Goal: Task Accomplishment & Management: Manage account settings

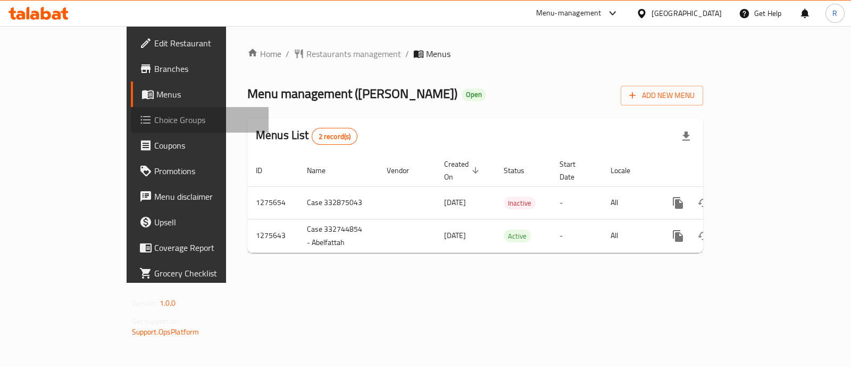
click at [154, 119] on span "Choice Groups" at bounding box center [207, 119] width 106 height 13
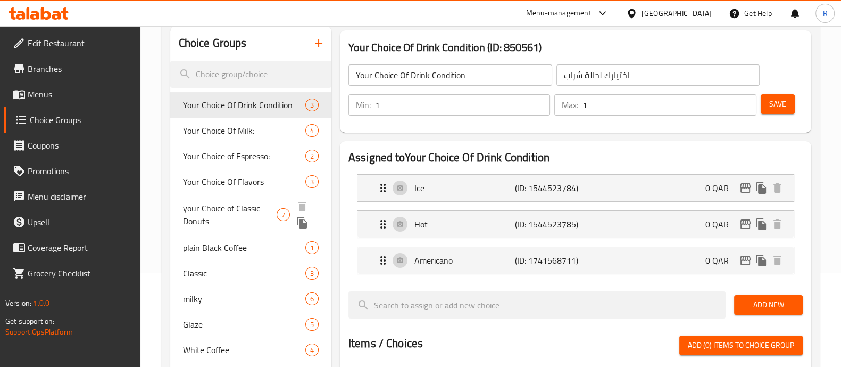
scroll to position [152, 0]
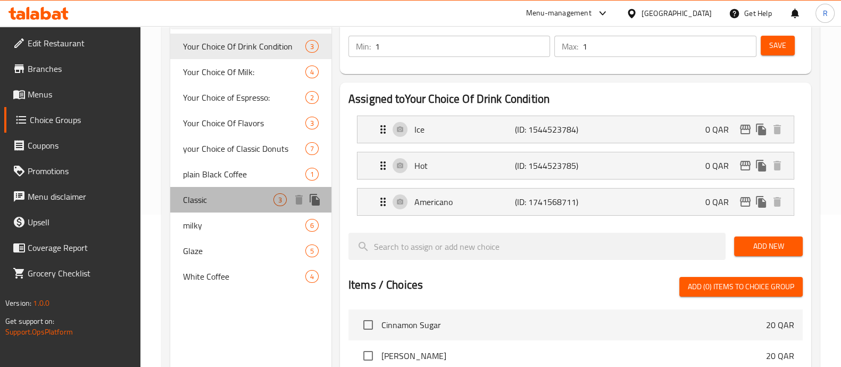
click at [223, 193] on span "Classic" at bounding box center [228, 199] width 90 height 13
type input "Classic"
type input "كلاسيكي"
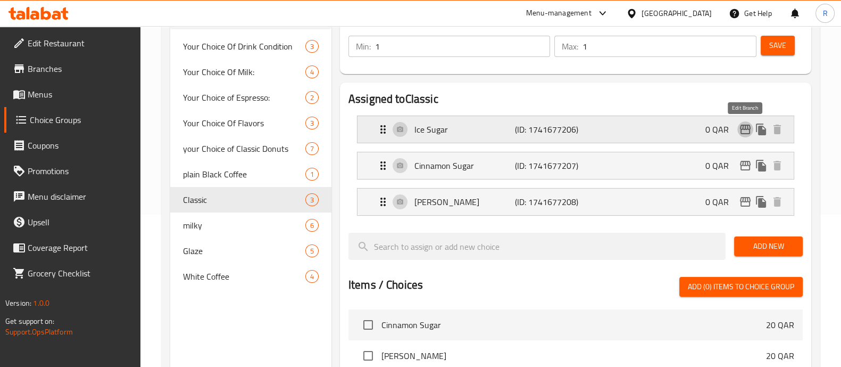
click at [740, 130] on icon "edit" at bounding box center [745, 129] width 13 height 13
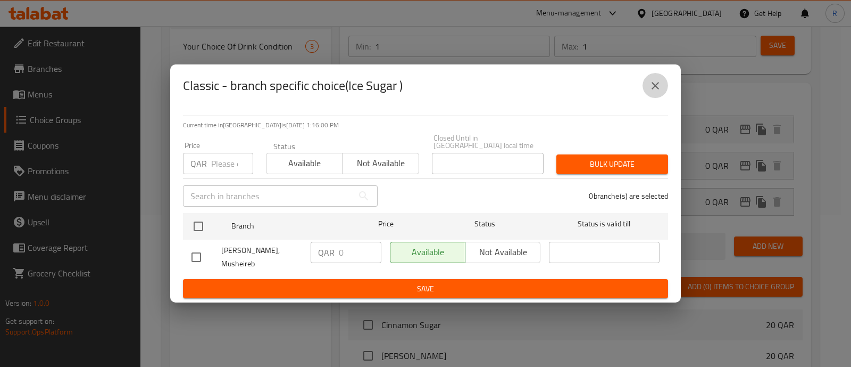
click at [651, 92] on icon "close" at bounding box center [655, 85] width 13 height 13
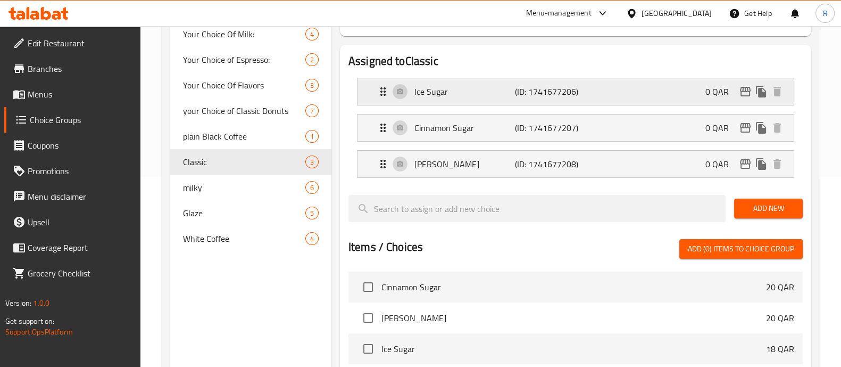
scroll to position [0, 0]
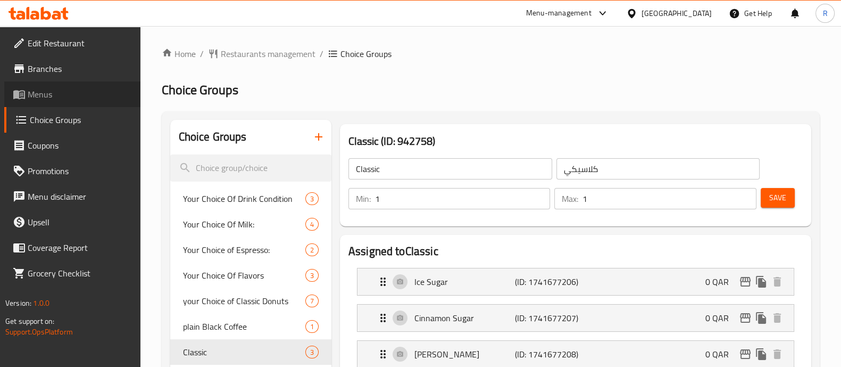
click at [48, 102] on link "Menus" at bounding box center [72, 94] width 136 height 26
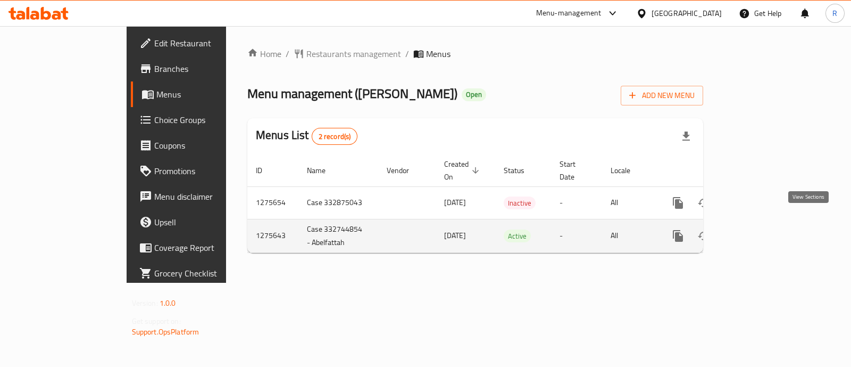
click at [761, 229] on icon "enhanced table" at bounding box center [755, 235] width 13 height 13
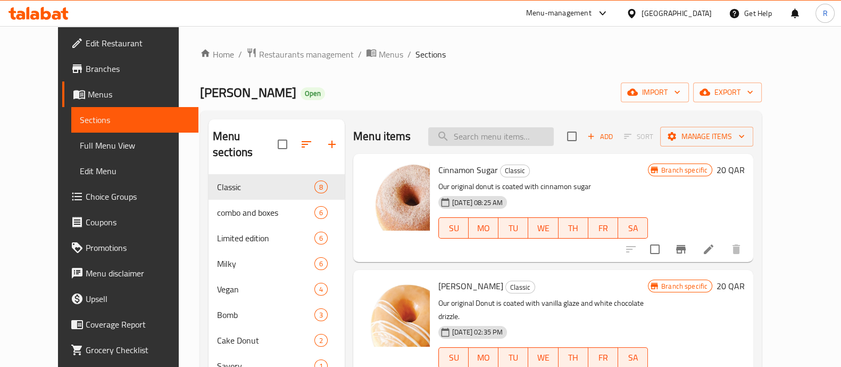
click at [494, 134] on input "search" at bounding box center [491, 136] width 126 height 19
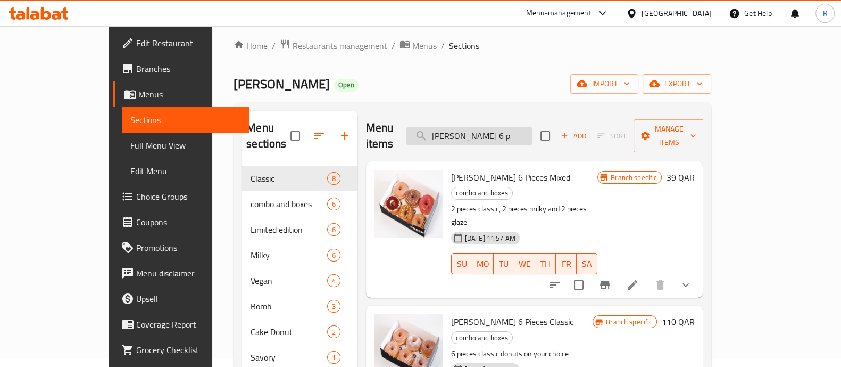
scroll to position [9, 0]
type input "[PERSON_NAME] 6 p"
click at [639, 278] on icon at bounding box center [632, 284] width 13 height 13
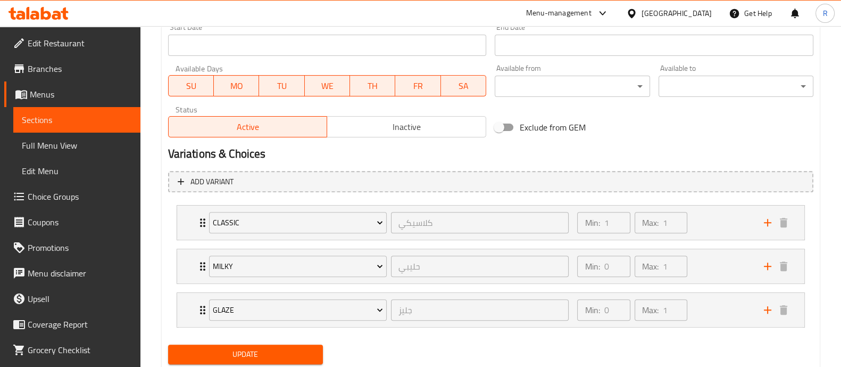
scroll to position [504, 0]
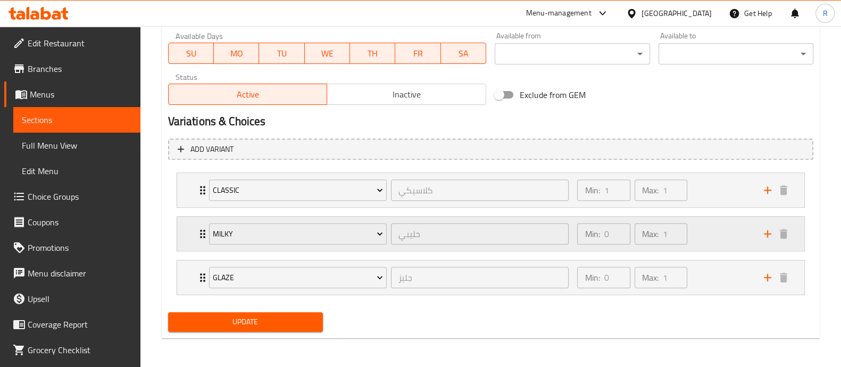
click at [712, 230] on div "Min: 0 ​ Max: 1 ​" at bounding box center [664, 234] width 186 height 34
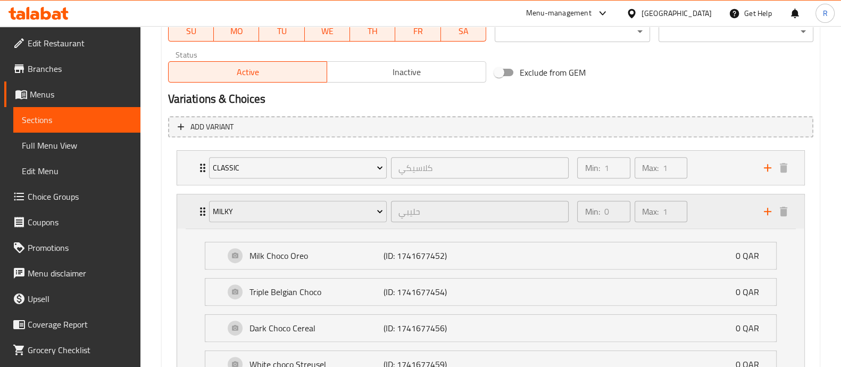
scroll to position [529, 0]
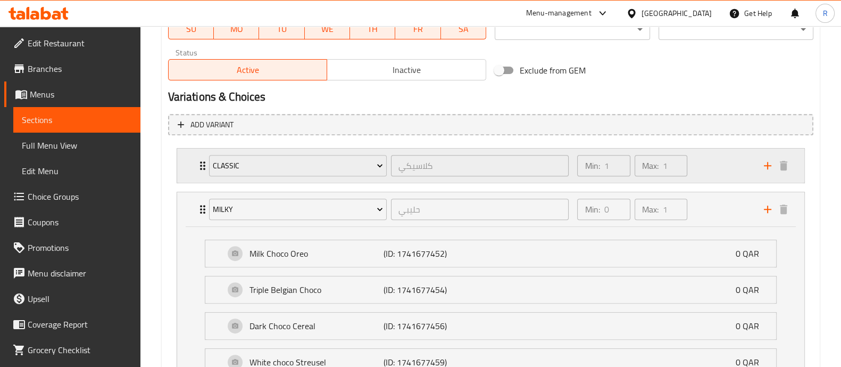
click at [712, 180] on div "Min: 1 ​ Max: 1 ​" at bounding box center [664, 165] width 186 height 34
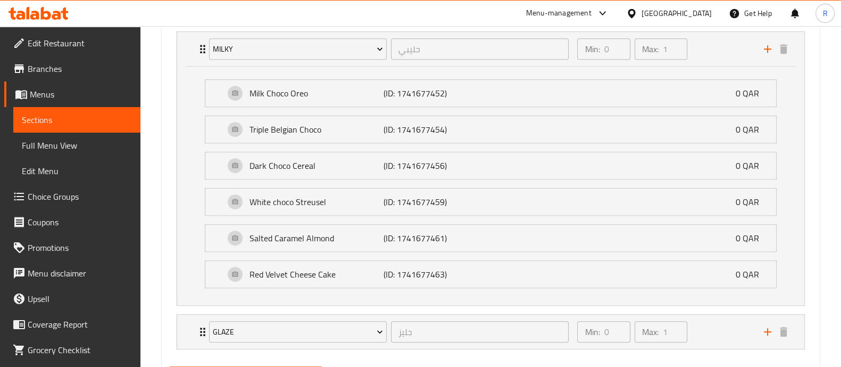
scroll to position [872, 0]
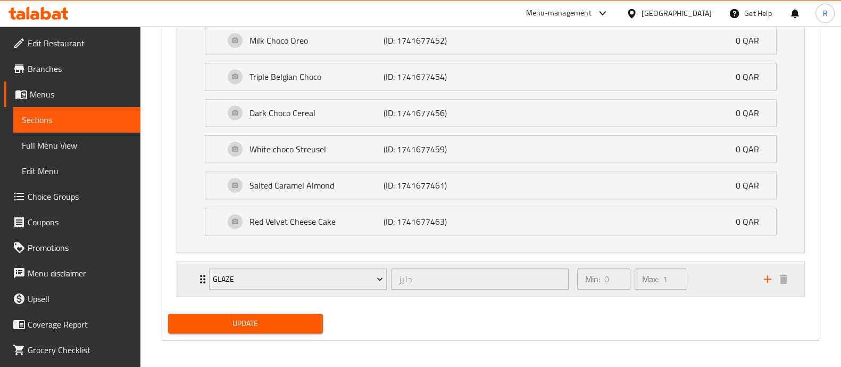
click at [714, 281] on div "Min: 0 ​ Max: 1 ​" at bounding box center [664, 279] width 186 height 34
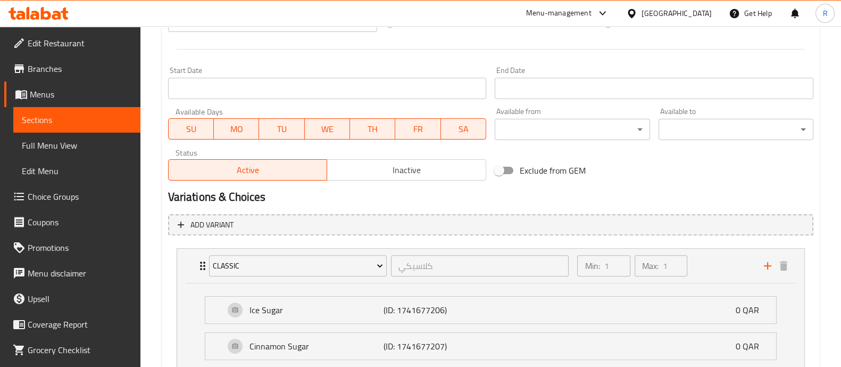
scroll to position [0, 0]
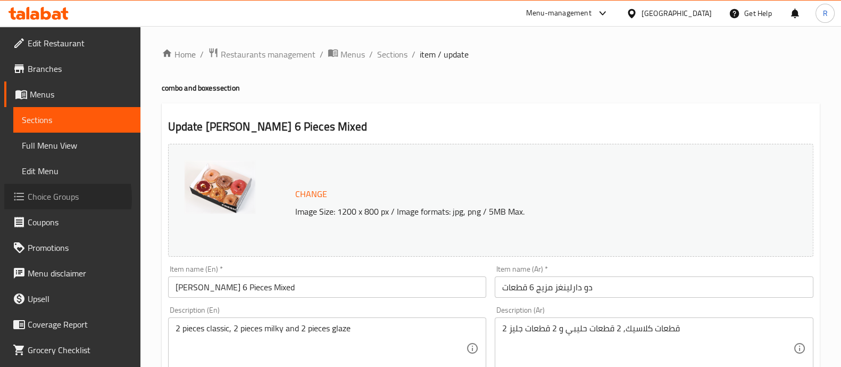
click at [44, 198] on span "Choice Groups" at bounding box center [80, 196] width 104 height 13
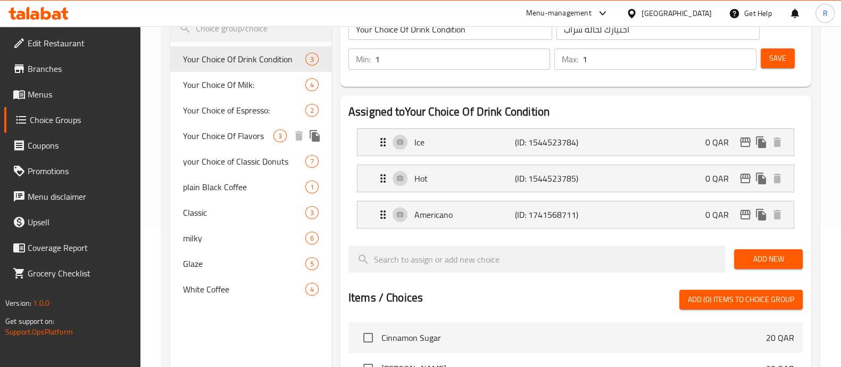
scroll to position [132, 0]
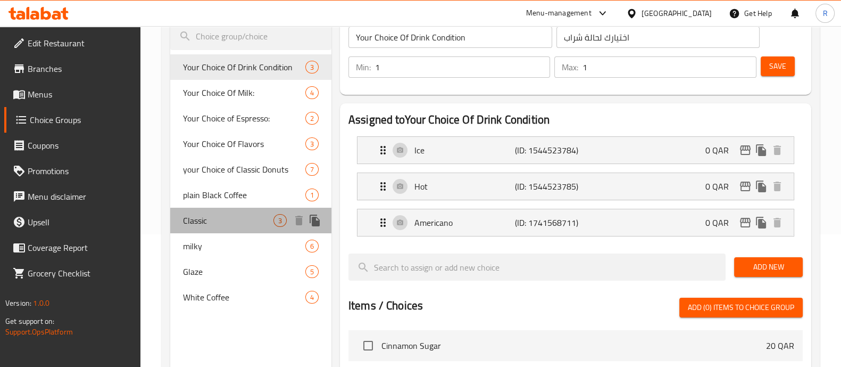
click at [231, 216] on span "Classic" at bounding box center [228, 220] width 90 height 13
type input "Classic"
type input "كلاسيكي"
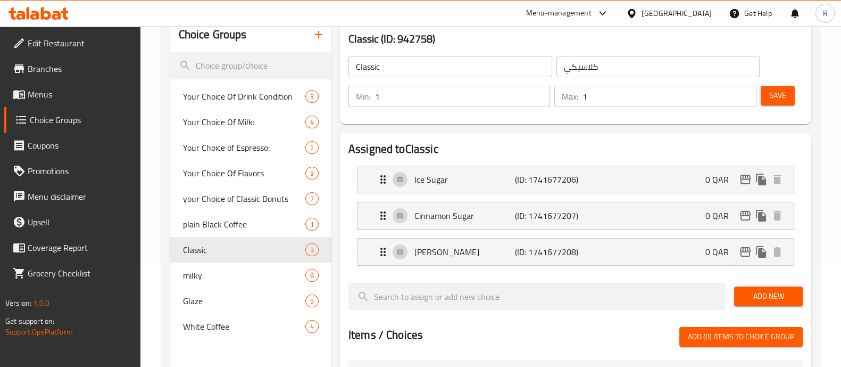
scroll to position [105, 0]
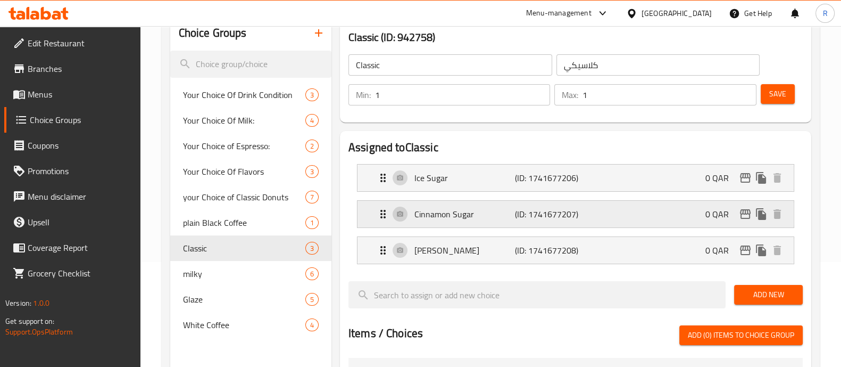
click at [648, 215] on div "Cinnamon Sugar (ID: 1741677207) 0 QAR" at bounding box center [579, 214] width 404 height 27
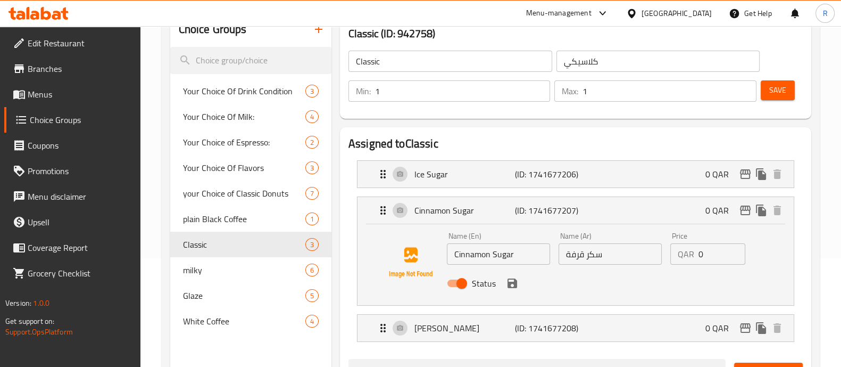
scroll to position [110, 0]
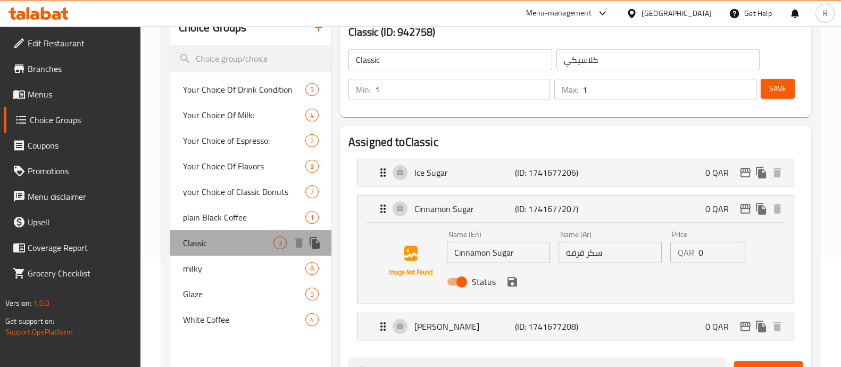
click at [255, 247] on span "Classic" at bounding box center [228, 242] width 90 height 13
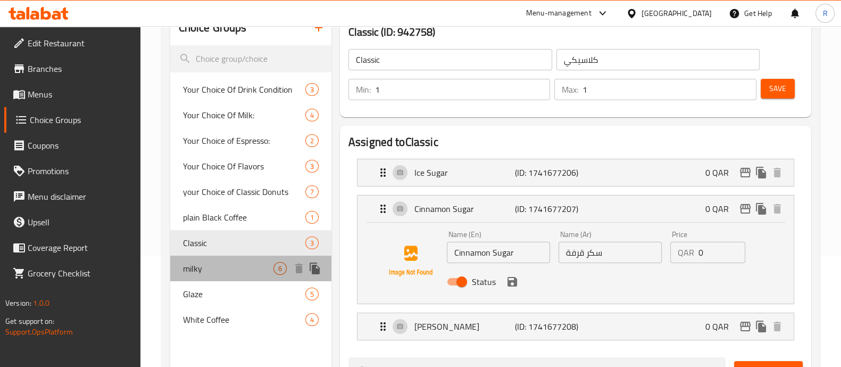
click at [250, 258] on div "milky 6" at bounding box center [250, 268] width 161 height 26
type input "milky"
type input "حليبي"
type input "0"
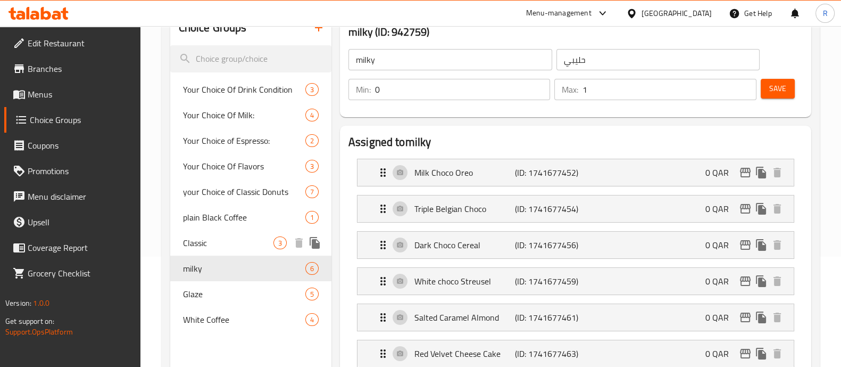
click at [246, 242] on span "Classic" at bounding box center [228, 242] width 90 height 13
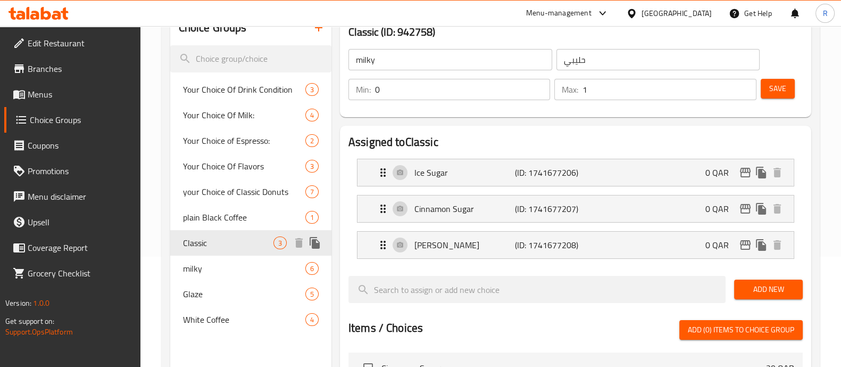
type input "Classic"
type input "كلاسيكي"
type input "1"
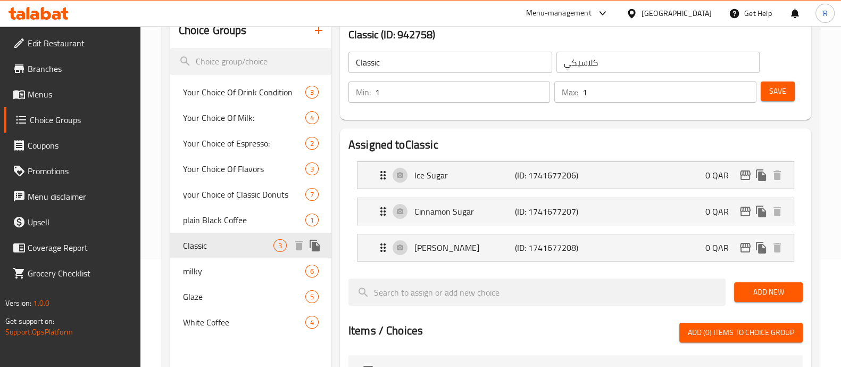
scroll to position [113, 0]
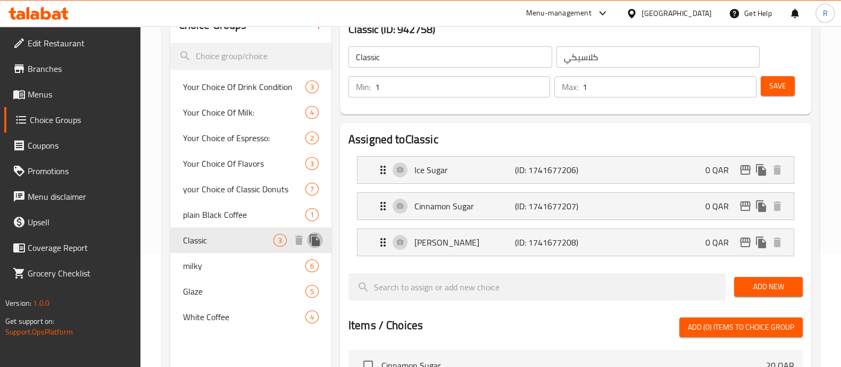
click at [314, 244] on icon "duplicate" at bounding box center [315, 240] width 10 height 12
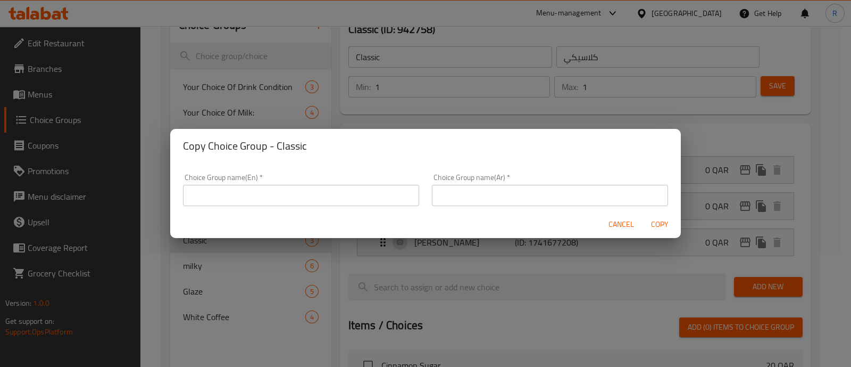
click at [319, 201] on input "text" at bounding box center [301, 195] width 236 height 21
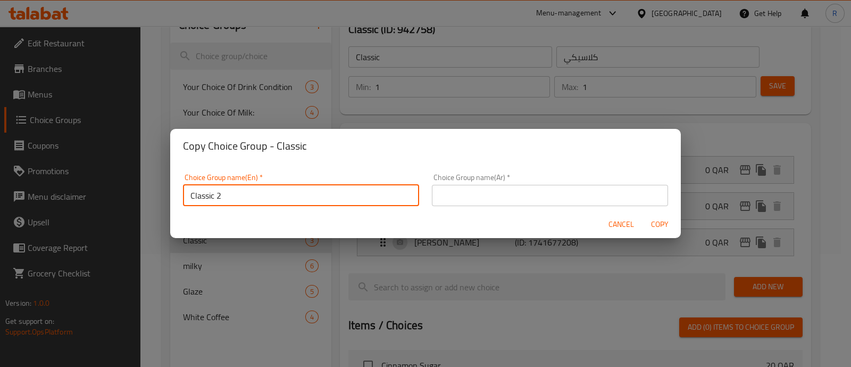
type input "Classic 2"
click at [609, 196] on input "text" at bounding box center [550, 195] width 236 height 21
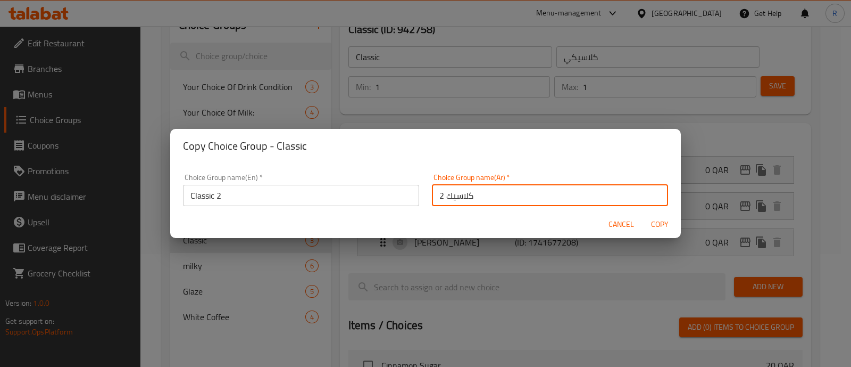
type input "كلاسيك 2"
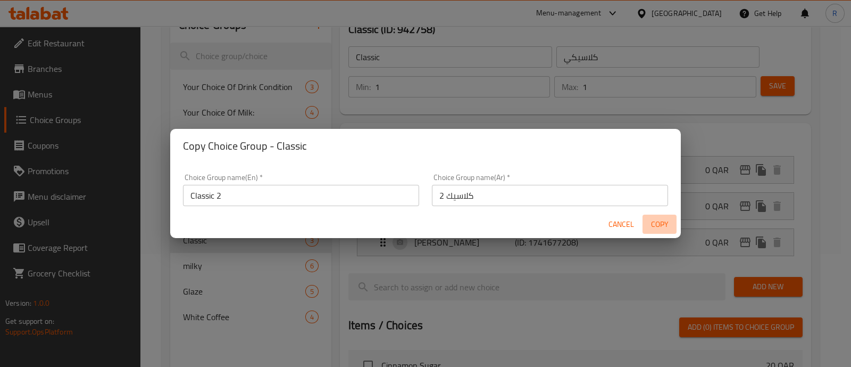
click at [660, 228] on span "Copy" at bounding box center [660, 224] width 26 height 13
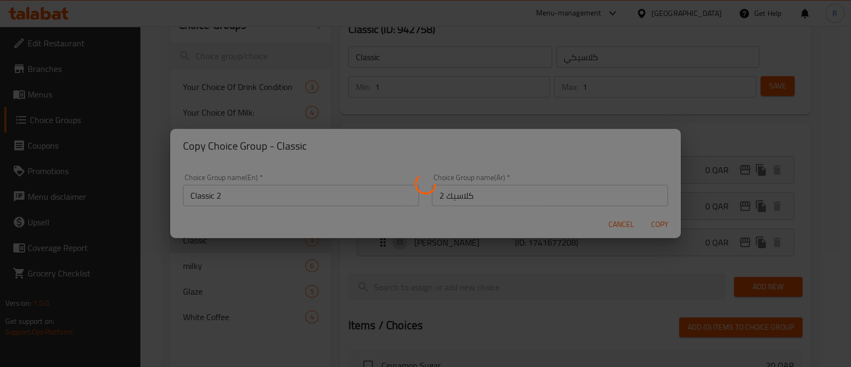
type input "Classic 2"
type input "كلاسيك 2"
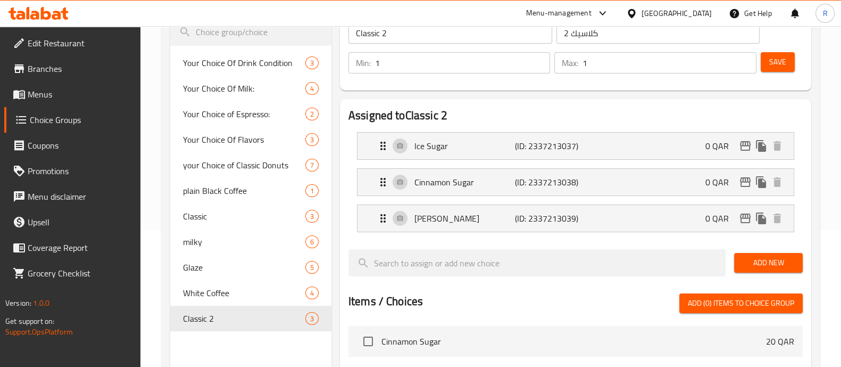
scroll to position [126, 0]
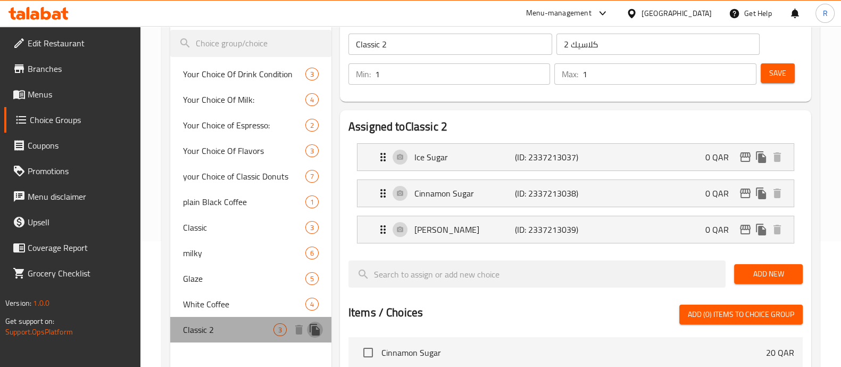
click at [313, 331] on icon "duplicate" at bounding box center [315, 330] width 10 height 12
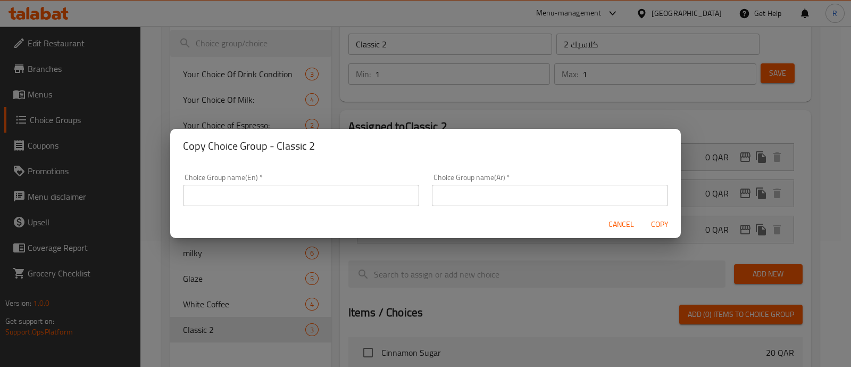
click at [370, 199] on input "text" at bounding box center [301, 195] width 236 height 21
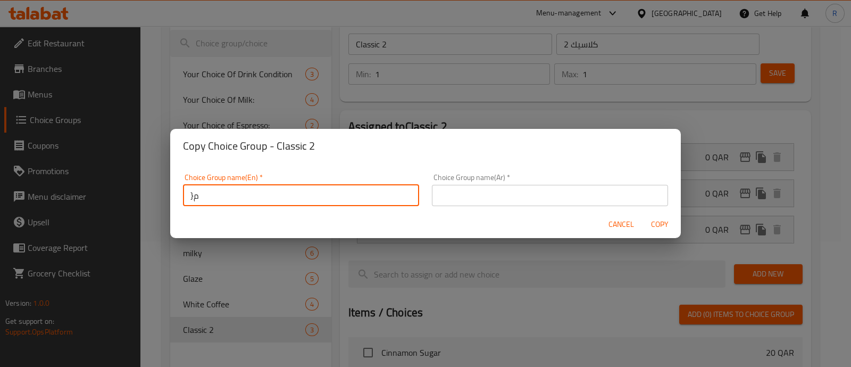
type input "}"
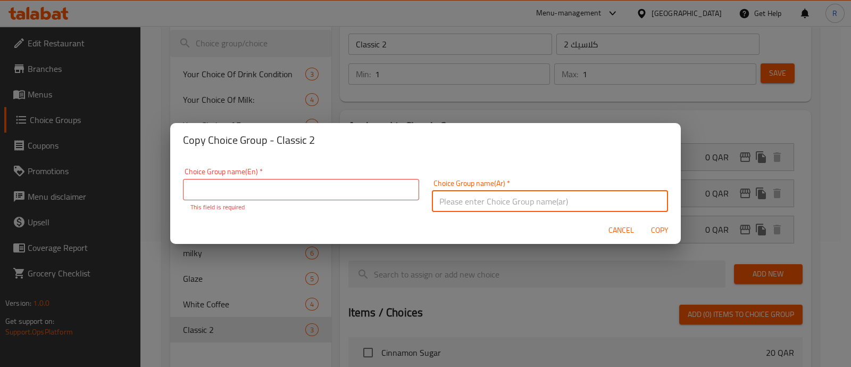
click at [452, 205] on input "text" at bounding box center [550, 200] width 236 height 21
type input "كلاسيك 3"
click at [392, 194] on input "text" at bounding box center [301, 189] width 236 height 21
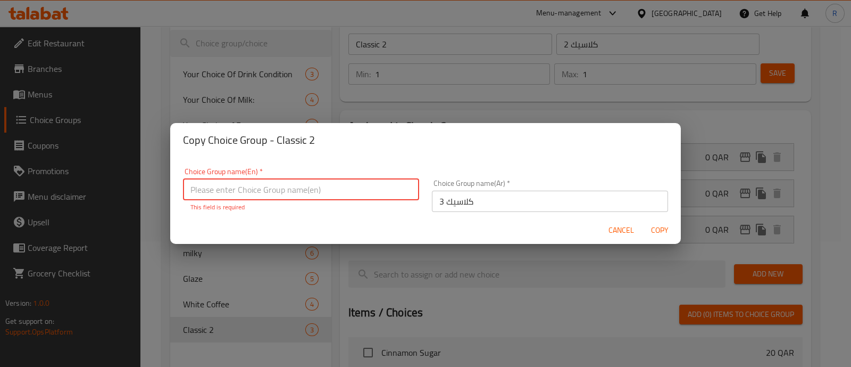
click at [338, 187] on input "text" at bounding box center [301, 189] width 236 height 21
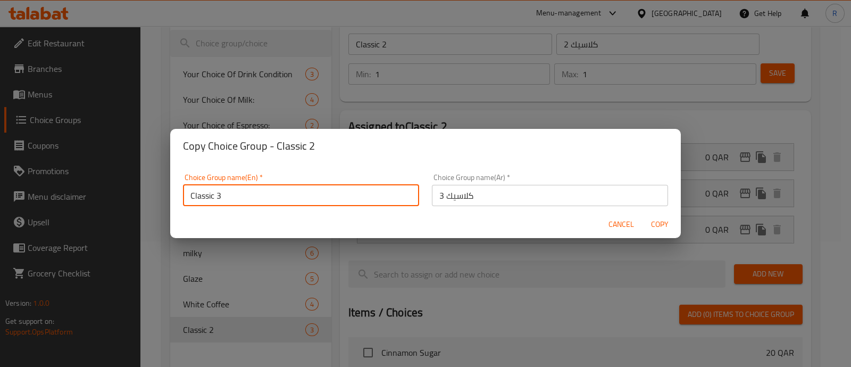
type input "Classic 3"
click at [653, 222] on span "Copy" at bounding box center [660, 224] width 26 height 13
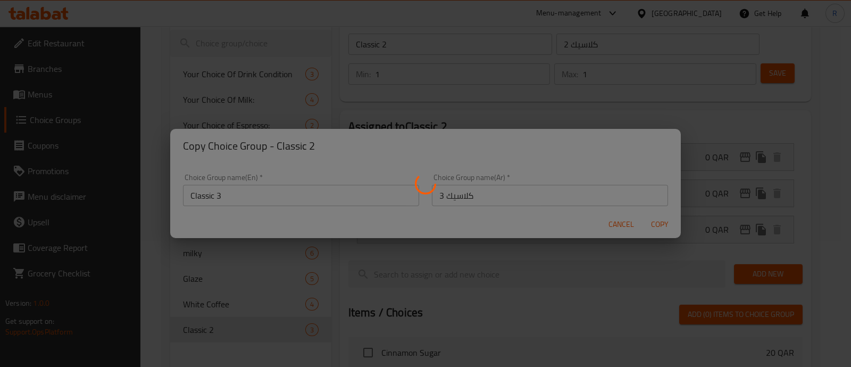
type input "Classic 3"
type input "كلاسيك 3"
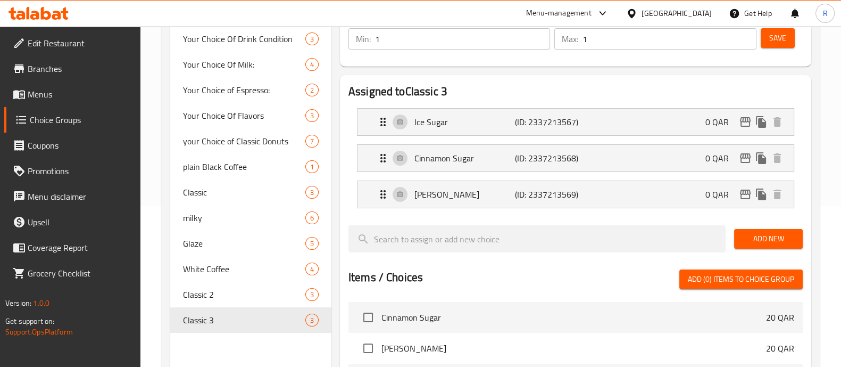
scroll to position [163, 0]
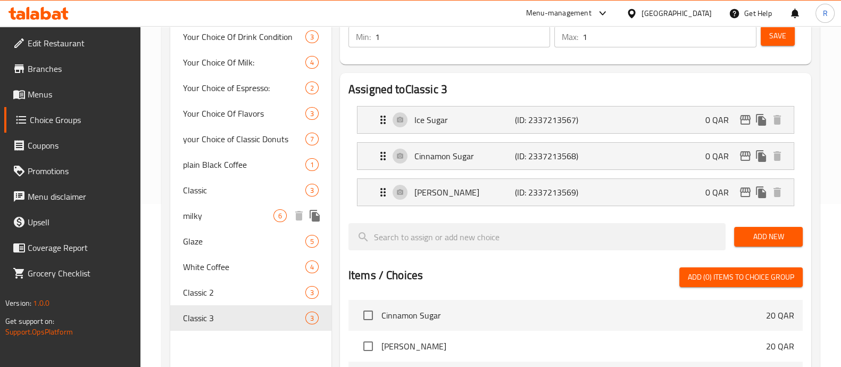
click at [314, 219] on icon "duplicate" at bounding box center [315, 216] width 10 height 12
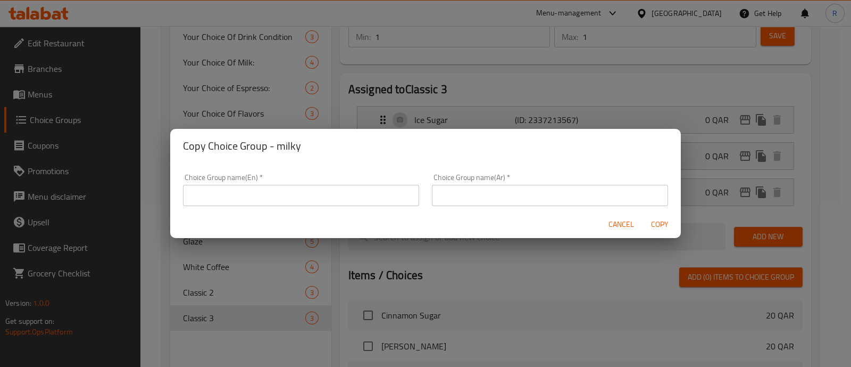
click at [370, 205] on input "text" at bounding box center [301, 195] width 236 height 21
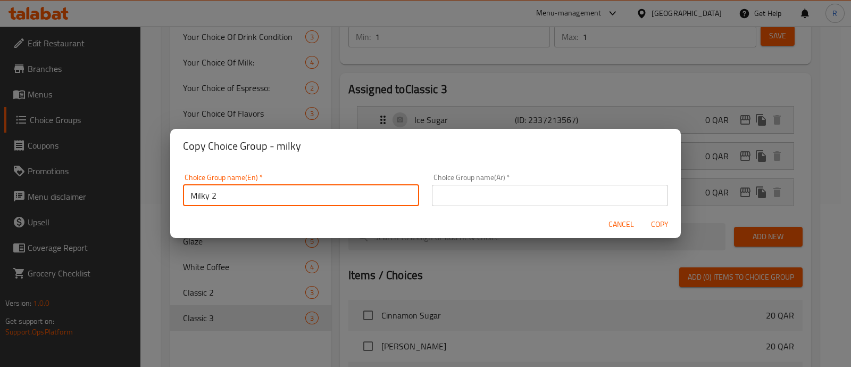
type input "Milky 2"
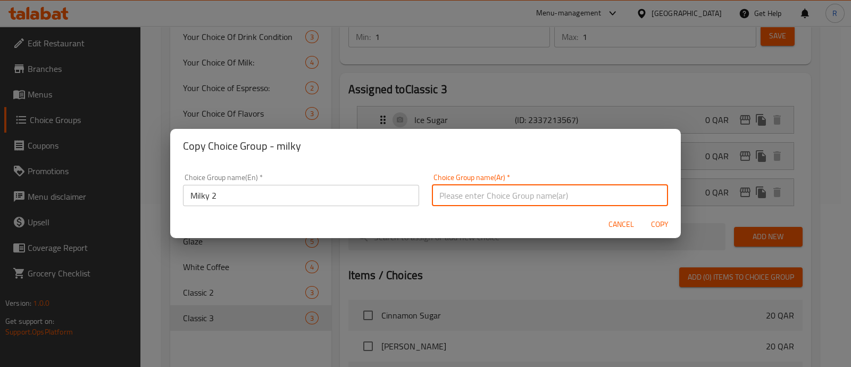
click at [441, 196] on input "text" at bounding box center [550, 195] width 236 height 21
type input "ميلكي 2"
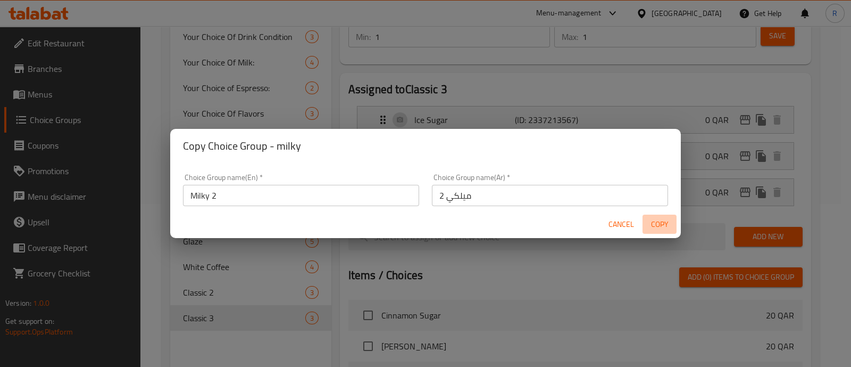
click at [665, 227] on span "Copy" at bounding box center [660, 224] width 26 height 13
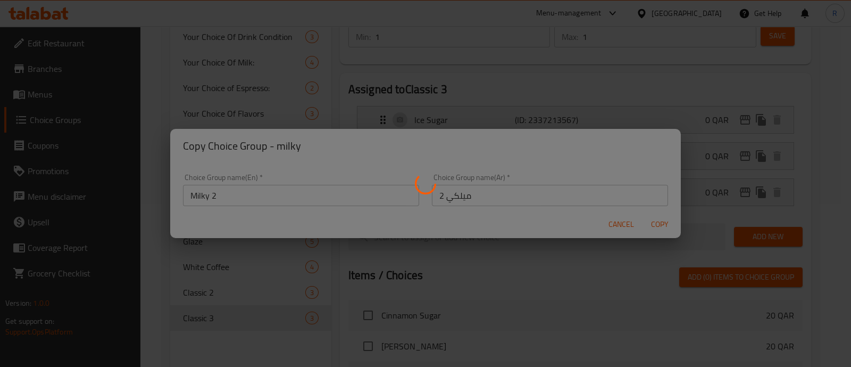
type input "Milky 2"
type input "ميلكي 2"
type input "0"
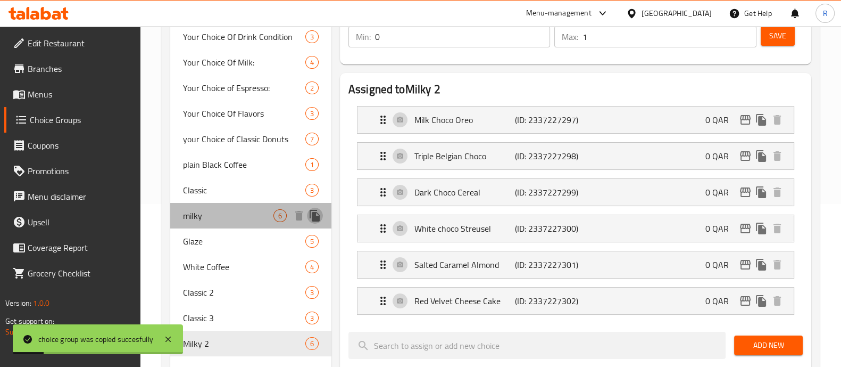
click at [314, 216] on icon "duplicate" at bounding box center [315, 216] width 10 height 12
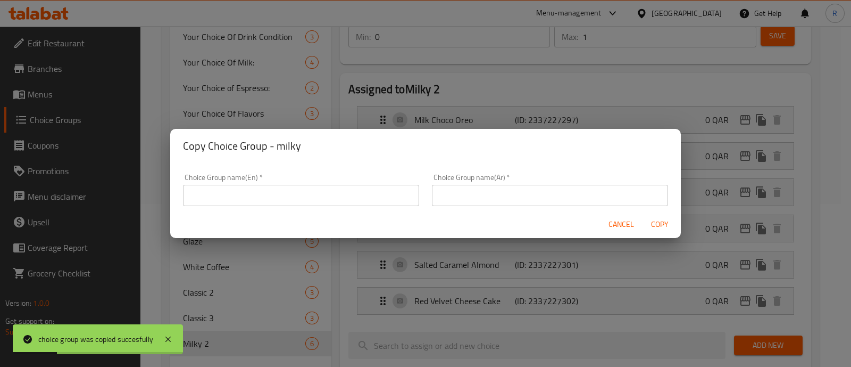
click at [547, 197] on input "text" at bounding box center [550, 195] width 236 height 21
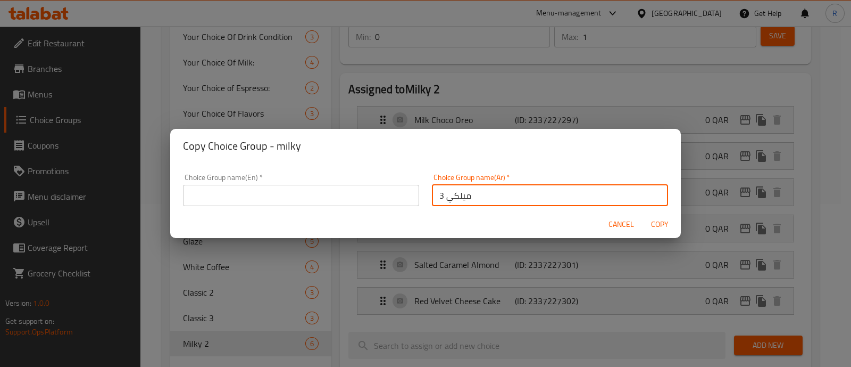
type input "ميلكي 3"
click at [334, 188] on input "text" at bounding box center [301, 195] width 236 height 21
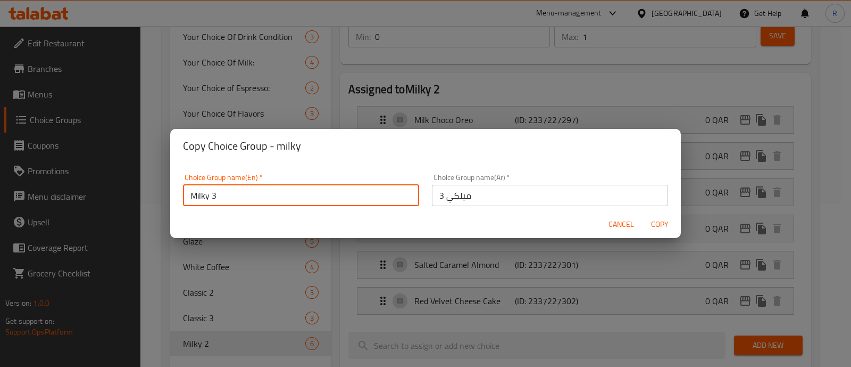
type input "Milky 3"
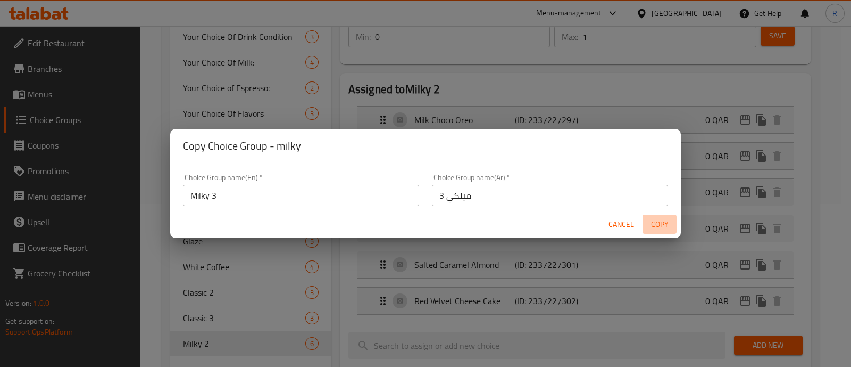
click at [661, 219] on span "Copy" at bounding box center [660, 224] width 26 height 13
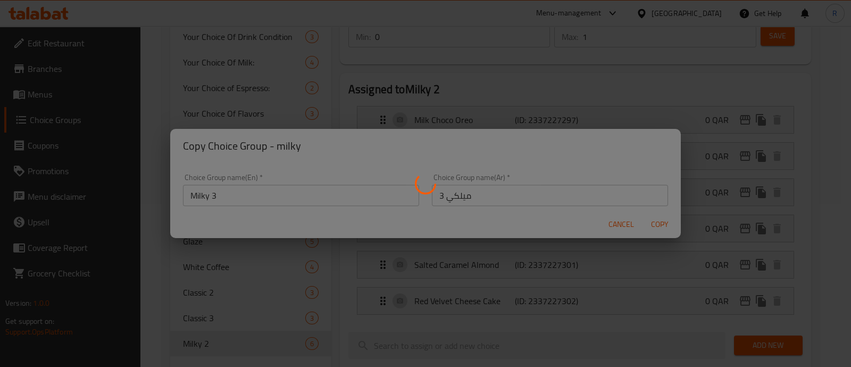
type input "Milky 3"
type input "ميلكي 3"
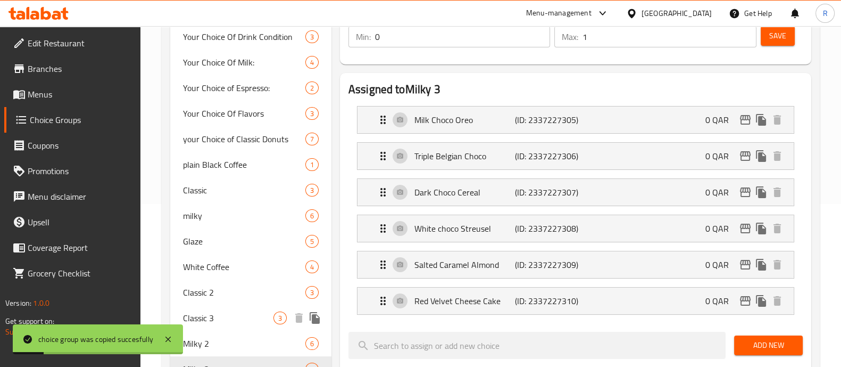
scroll to position [193, 0]
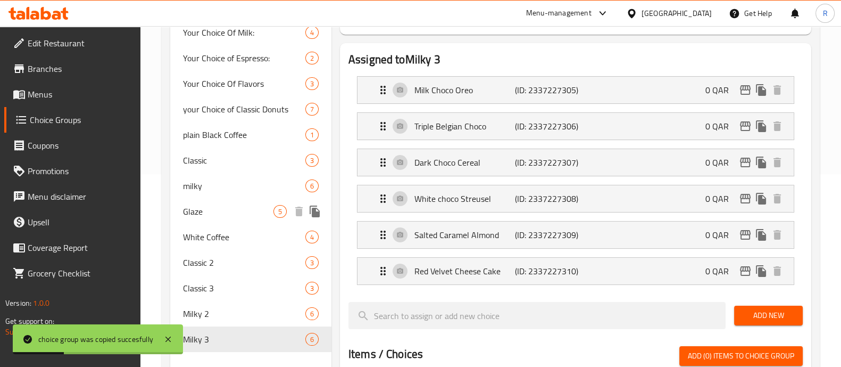
click at [318, 212] on icon "duplicate" at bounding box center [315, 211] width 10 height 12
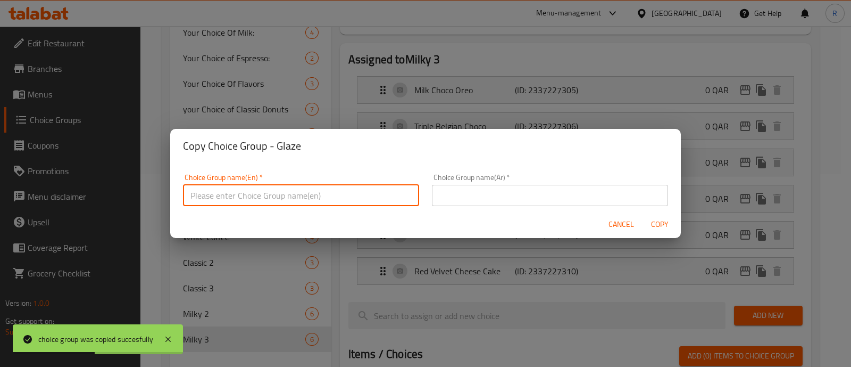
click at [331, 195] on input "text" at bounding box center [301, 195] width 236 height 21
type input "Glaze 2"
click at [507, 190] on input "text" at bounding box center [550, 195] width 236 height 21
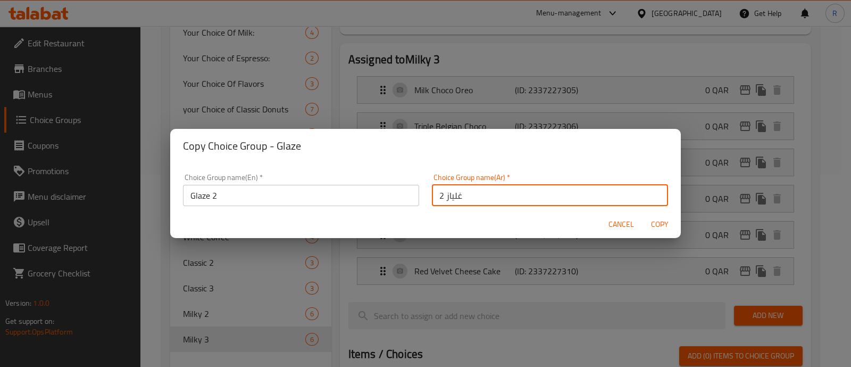
type input "غلياز 2"
click at [667, 223] on span "Copy" at bounding box center [660, 224] width 26 height 13
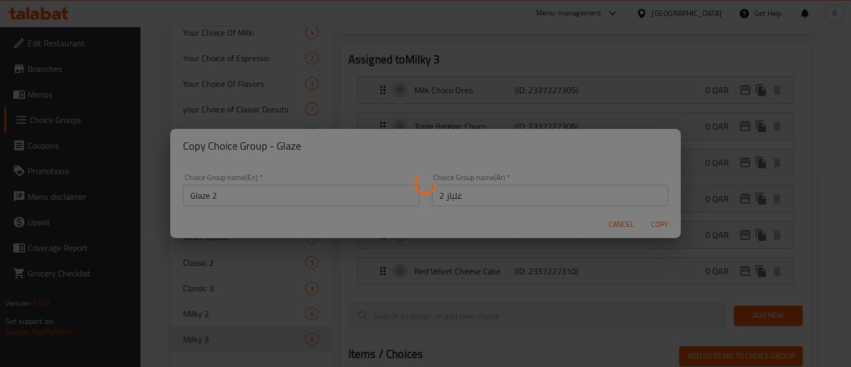
type input "Glaze 2"
type input "غلياز 2"
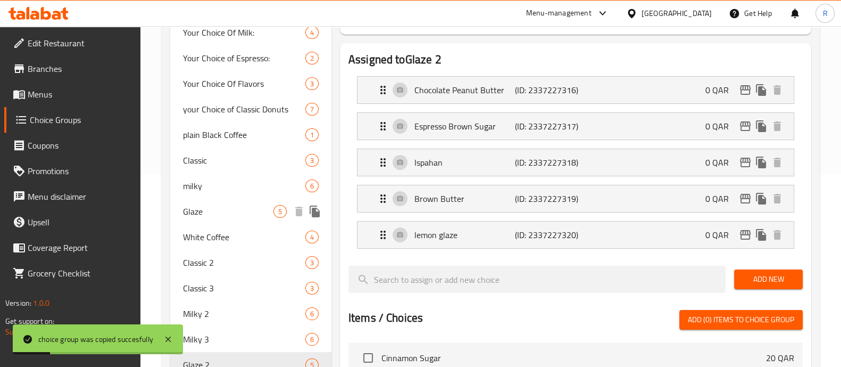
click at [319, 211] on icon "duplicate" at bounding box center [315, 211] width 13 height 13
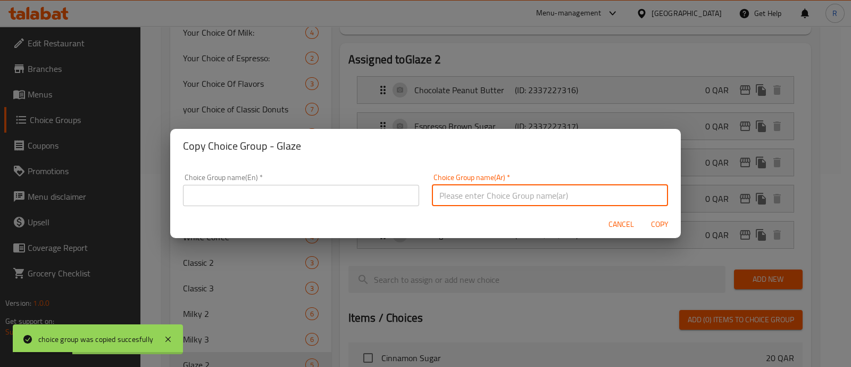
click at [478, 198] on input "text" at bounding box center [550, 195] width 236 height 21
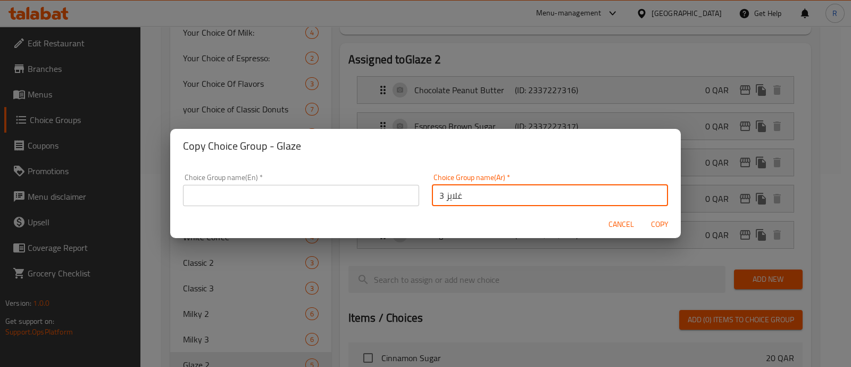
type input "غلايز 3"
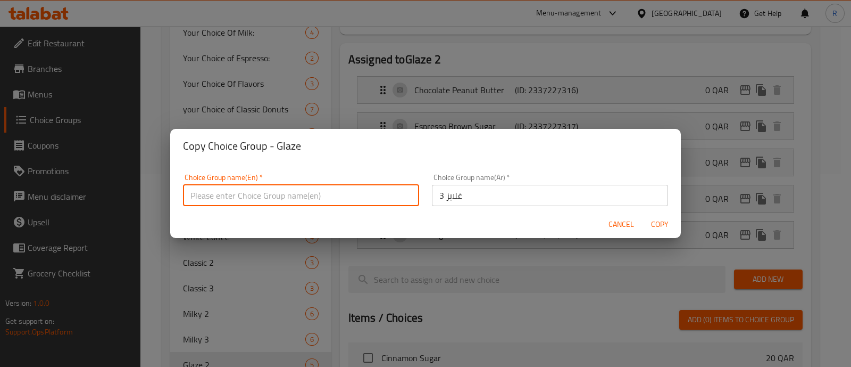
click at [341, 186] on input "text" at bounding box center [301, 195] width 236 height 21
click at [287, 193] on input "text" at bounding box center [301, 195] width 236 height 21
type input "Glaze 3"
click at [666, 228] on span "Copy" at bounding box center [660, 224] width 26 height 13
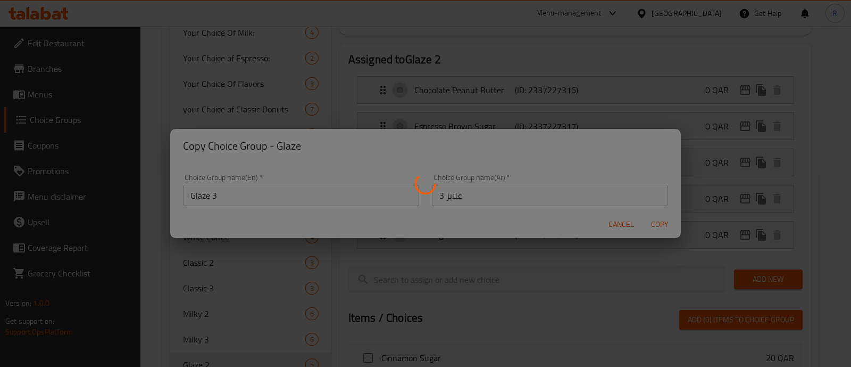
type input "Glaze 3"
type input "غلايز 3"
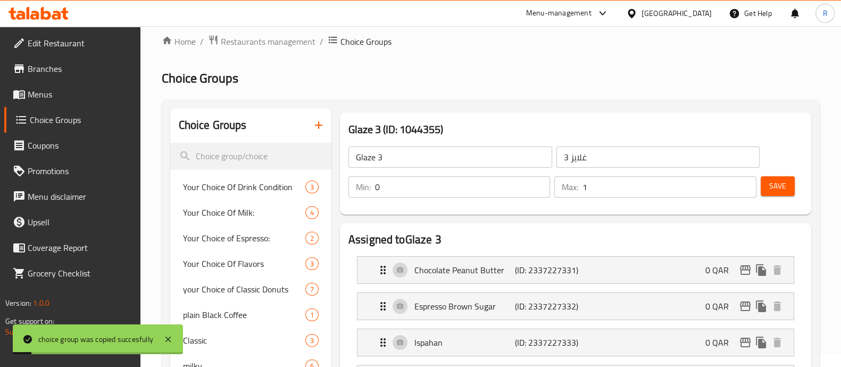
scroll to position [0, 0]
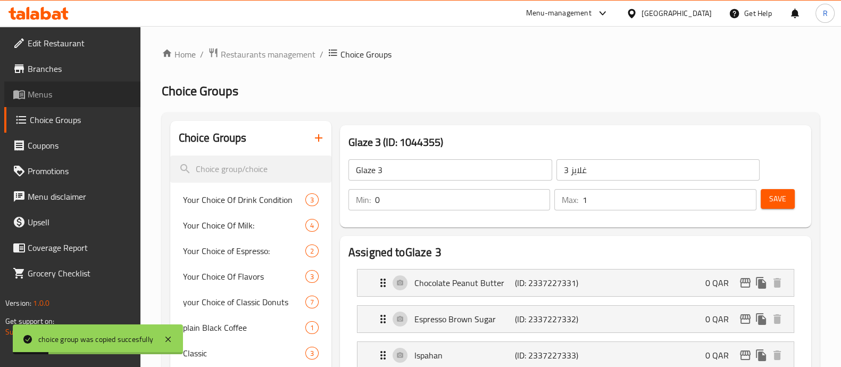
click at [57, 97] on span "Menus" at bounding box center [80, 94] width 104 height 13
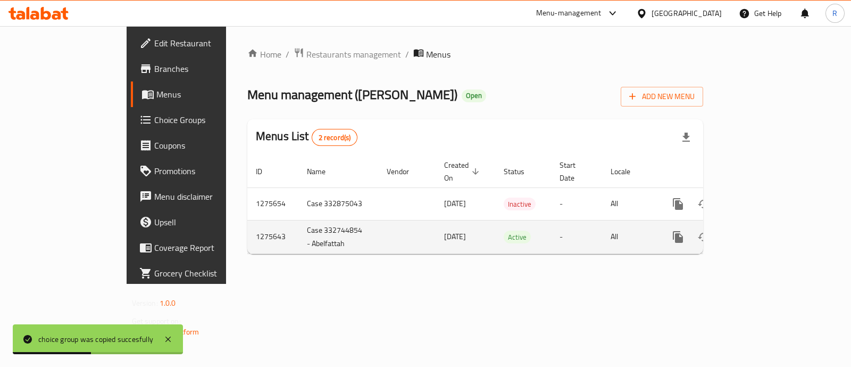
click at [761, 230] on icon "enhanced table" at bounding box center [755, 236] width 13 height 13
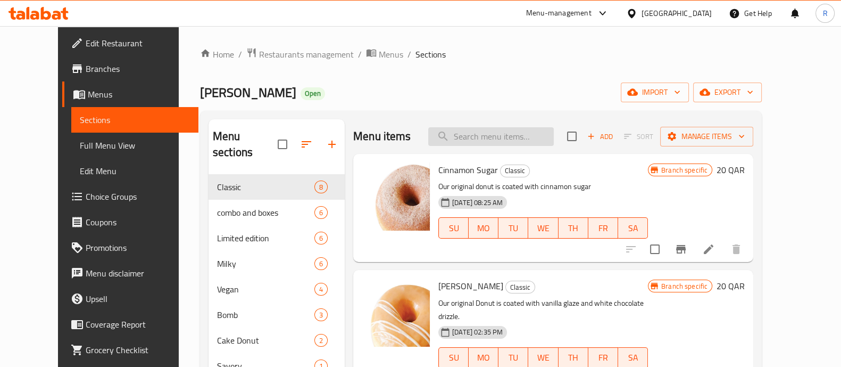
click at [488, 132] on input "search" at bounding box center [491, 136] width 126 height 19
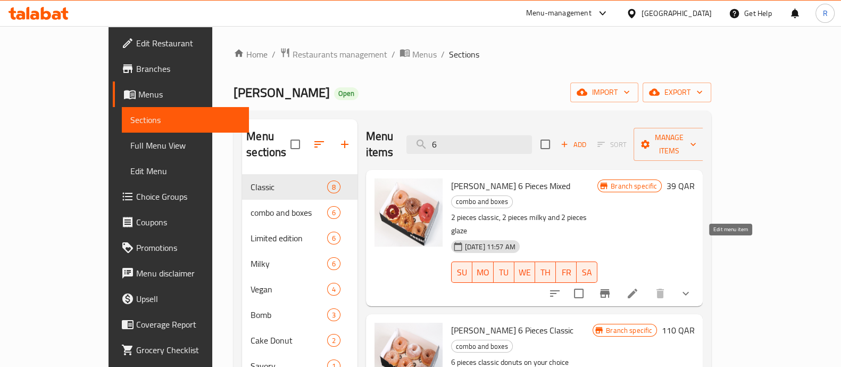
type input "6"
click at [639, 287] on icon at bounding box center [632, 293] width 13 height 13
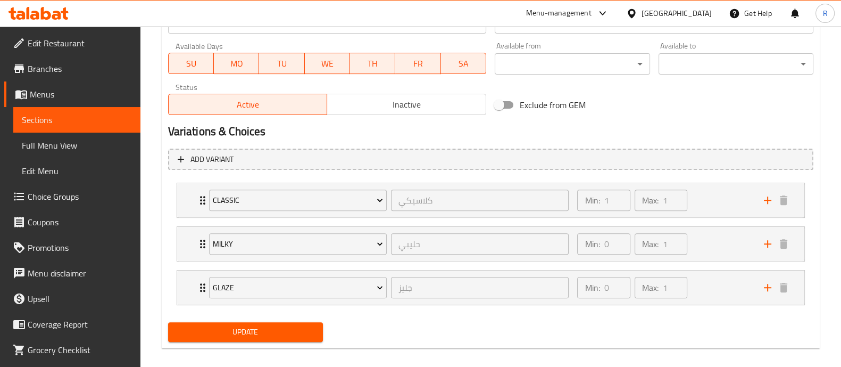
scroll to position [504, 0]
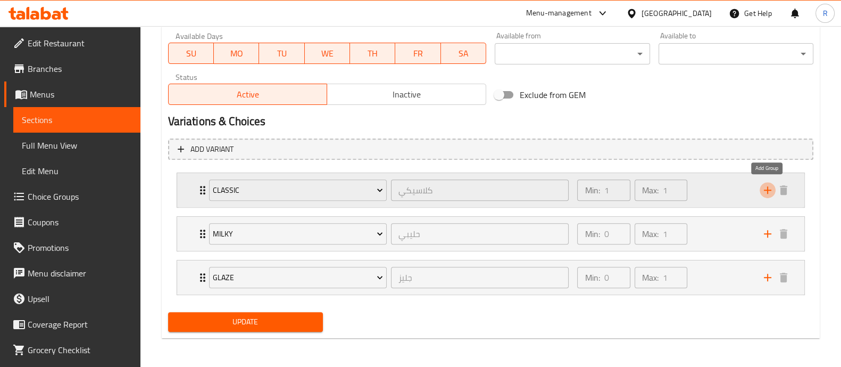
click at [766, 188] on icon "add" at bounding box center [767, 190] width 13 height 13
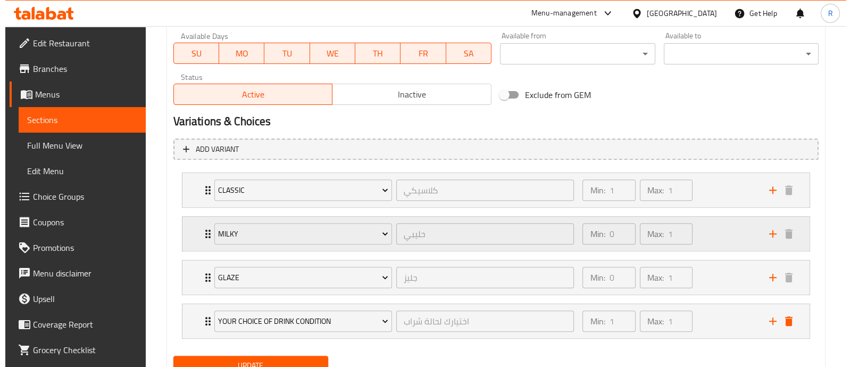
scroll to position [548, 0]
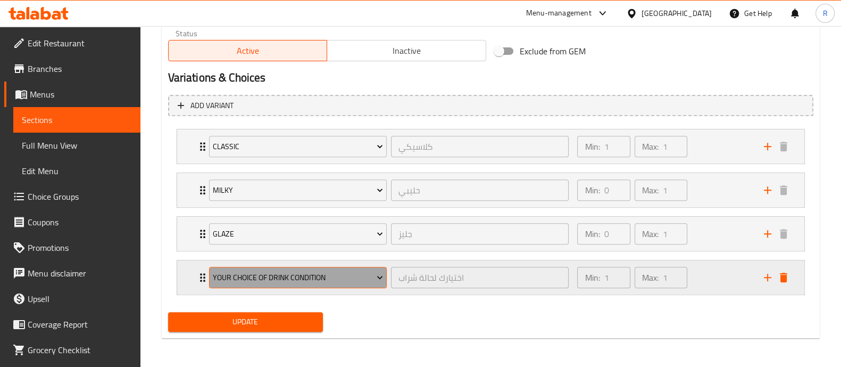
click at [354, 279] on span "Your Choice Of Drink Condition" at bounding box center [298, 277] width 170 height 13
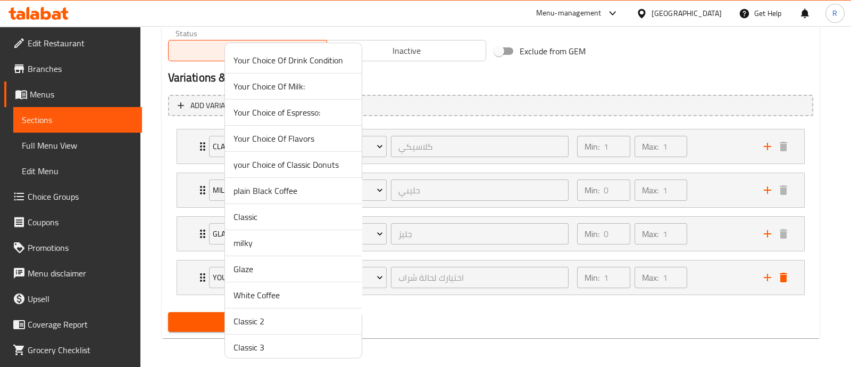
click at [287, 321] on span "Classic 2" at bounding box center [294, 320] width 120 height 13
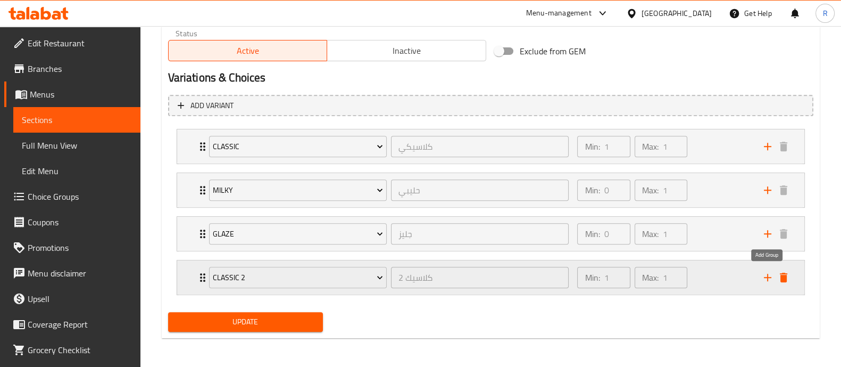
click at [770, 277] on icon "add" at bounding box center [767, 277] width 13 height 13
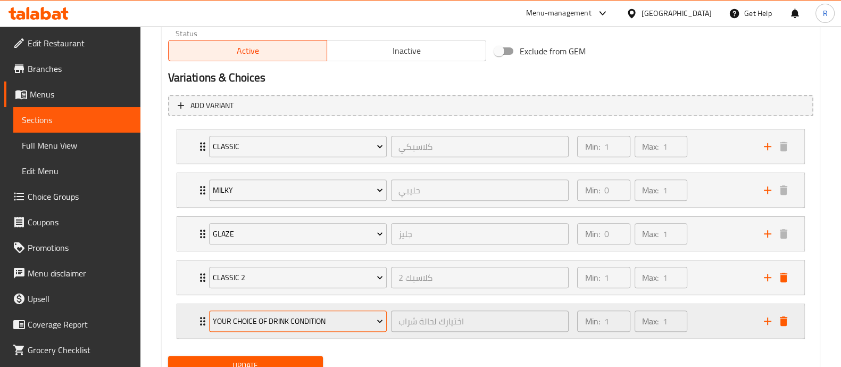
click at [267, 322] on span "Your Choice Of Drink Condition" at bounding box center [298, 320] width 170 height 13
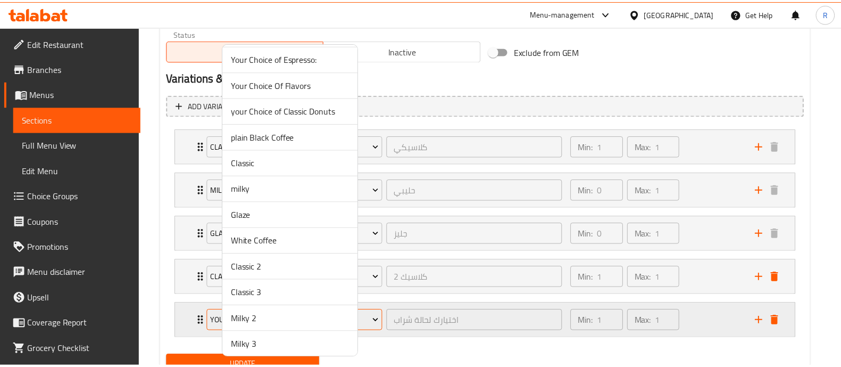
scroll to position [58, 0]
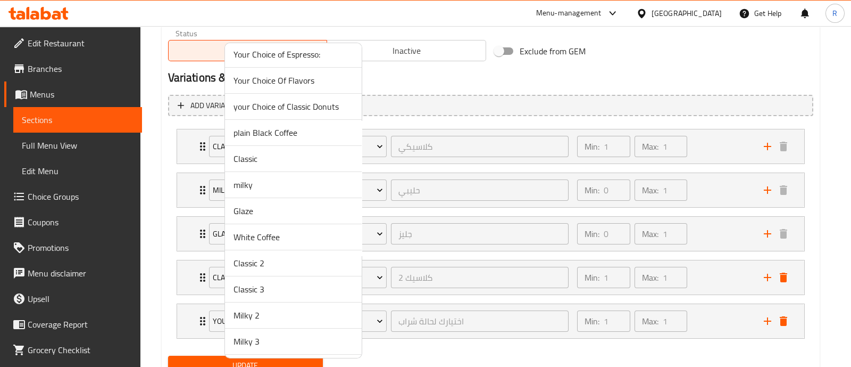
click at [258, 289] on span "Classic 3" at bounding box center [294, 289] width 120 height 13
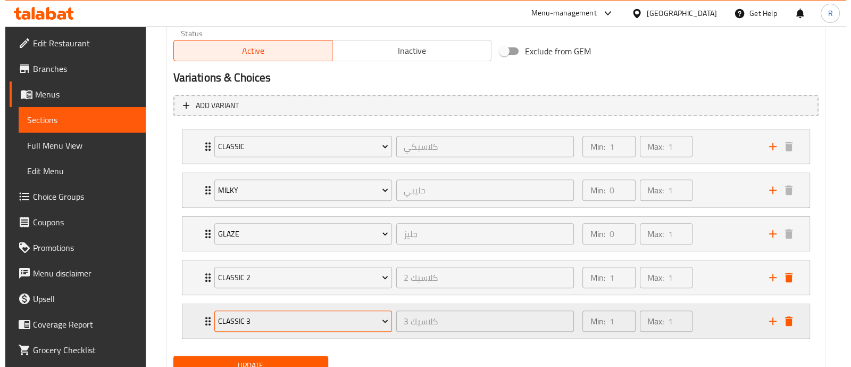
scroll to position [591, 0]
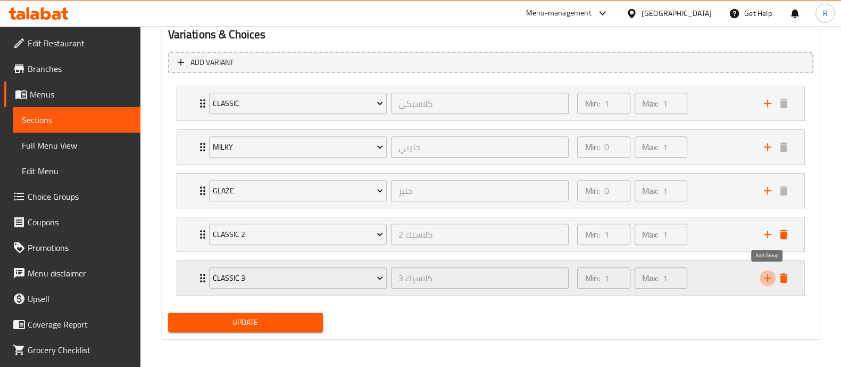
click at [769, 274] on icon "add" at bounding box center [767, 277] width 13 height 13
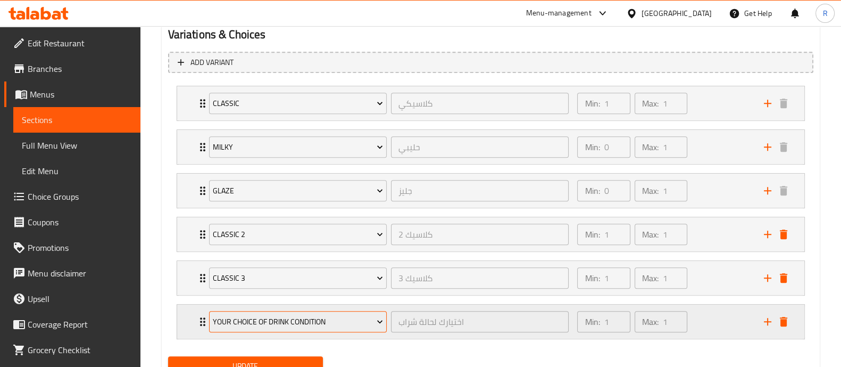
click at [283, 315] on span "Your Choice Of Drink Condition" at bounding box center [298, 321] width 170 height 13
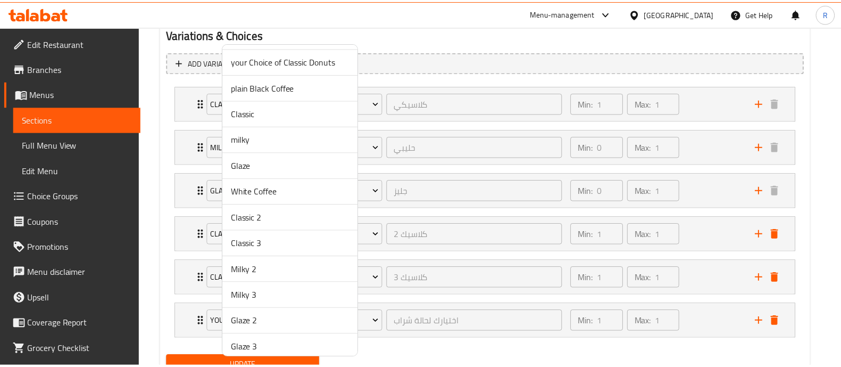
scroll to position [109, 0]
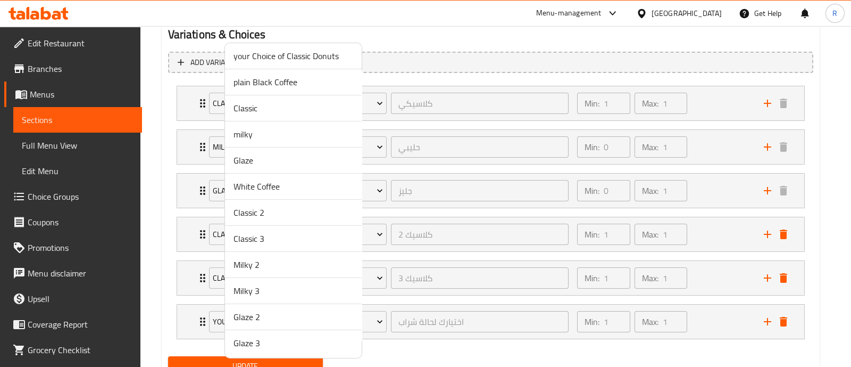
click at [250, 260] on span "Milky 2" at bounding box center [294, 264] width 120 height 13
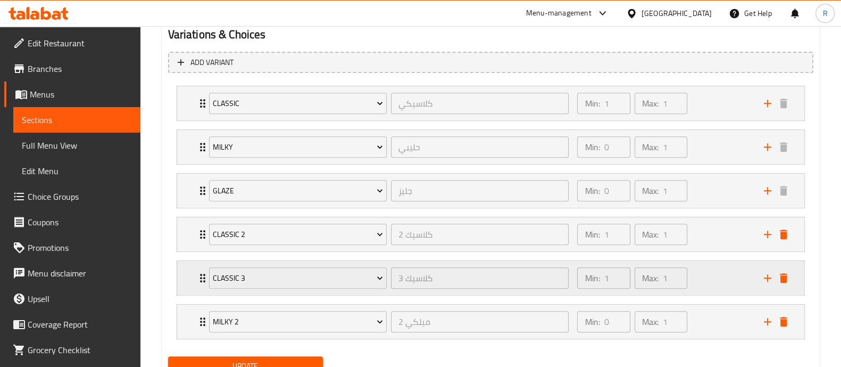
scroll to position [635, 0]
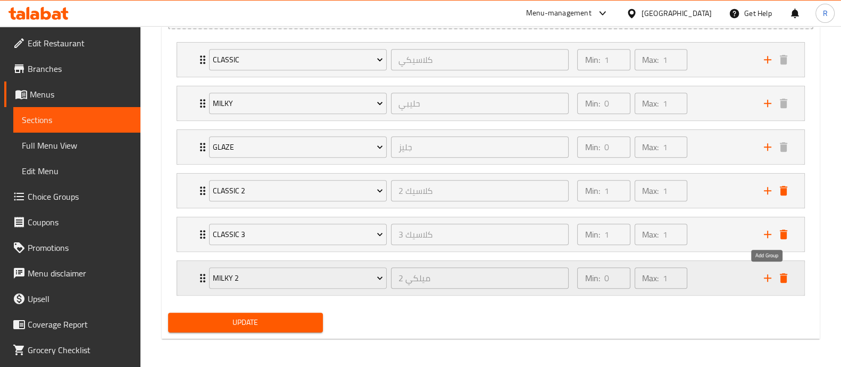
click at [769, 272] on icon "add" at bounding box center [767, 277] width 13 height 13
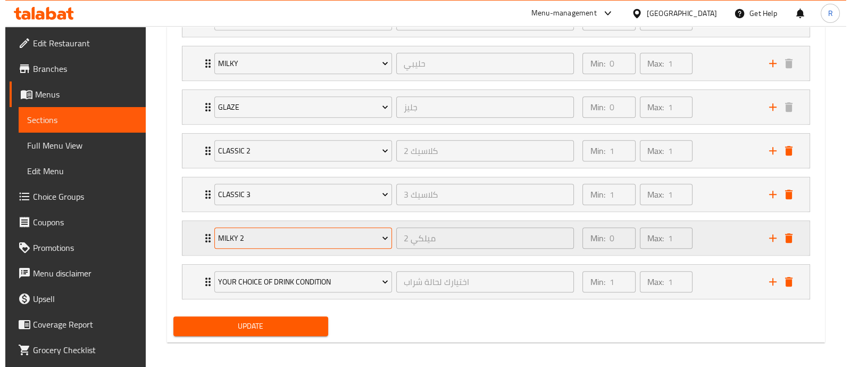
scroll to position [676, 0]
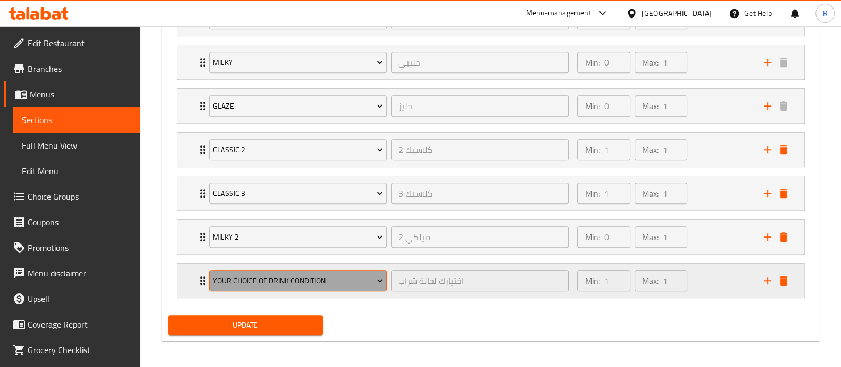
click at [346, 277] on span "Your Choice Of Drink Condition" at bounding box center [298, 280] width 170 height 13
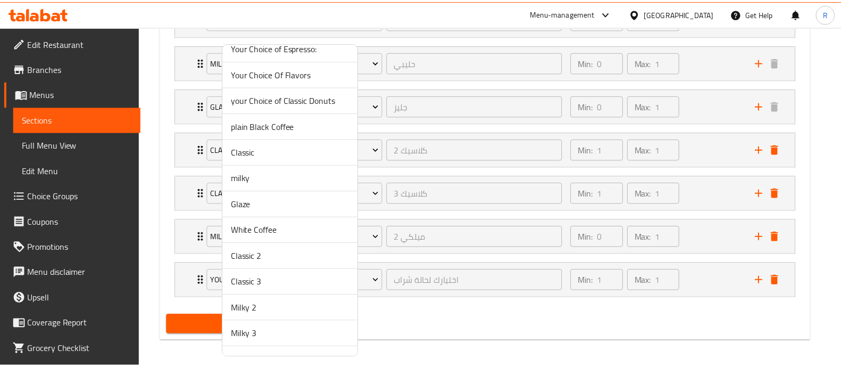
scroll to position [65, 0]
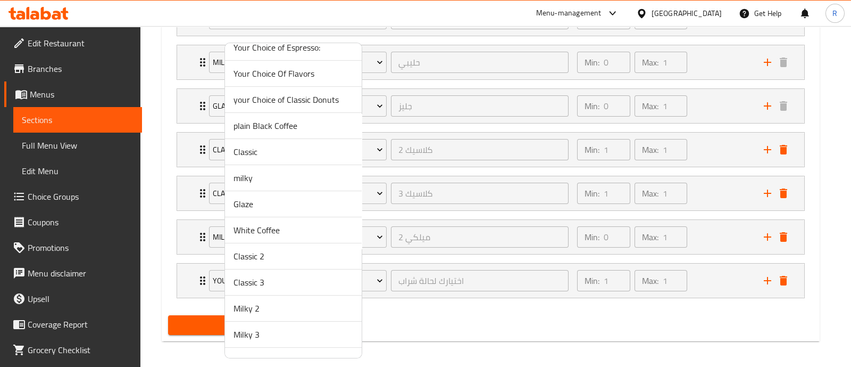
click at [256, 334] on span "Milky 3" at bounding box center [294, 334] width 120 height 13
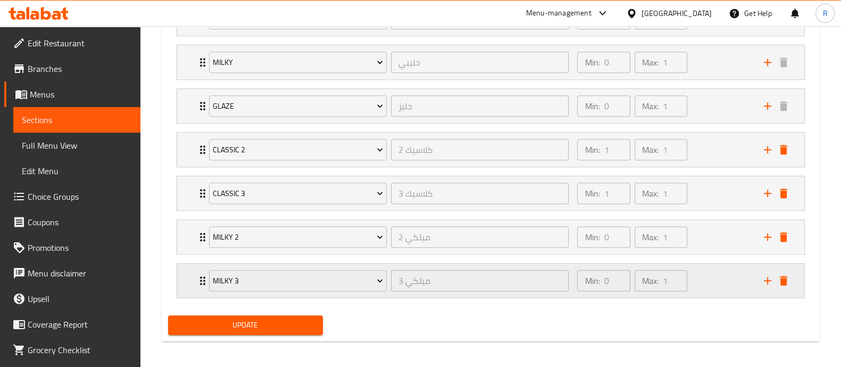
scroll to position [678, 0]
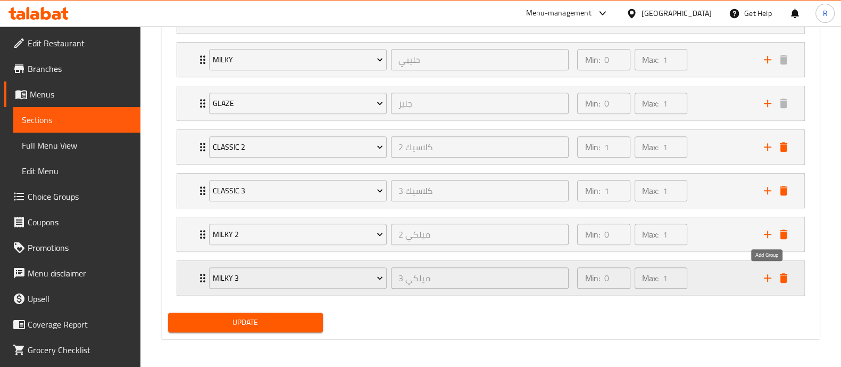
click at [770, 275] on icon "add" at bounding box center [767, 277] width 13 height 13
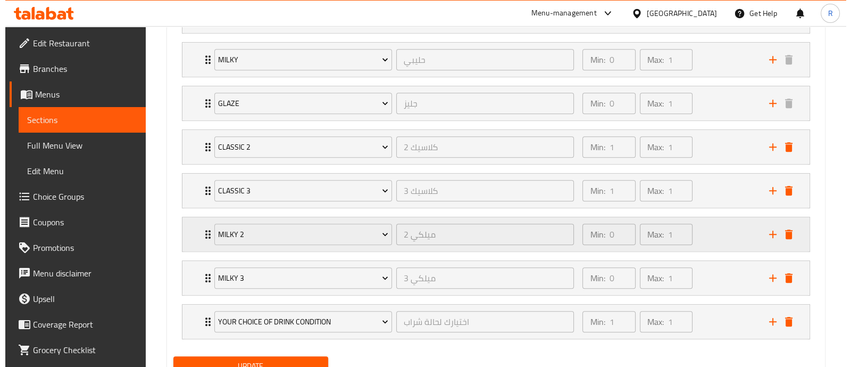
scroll to position [722, 0]
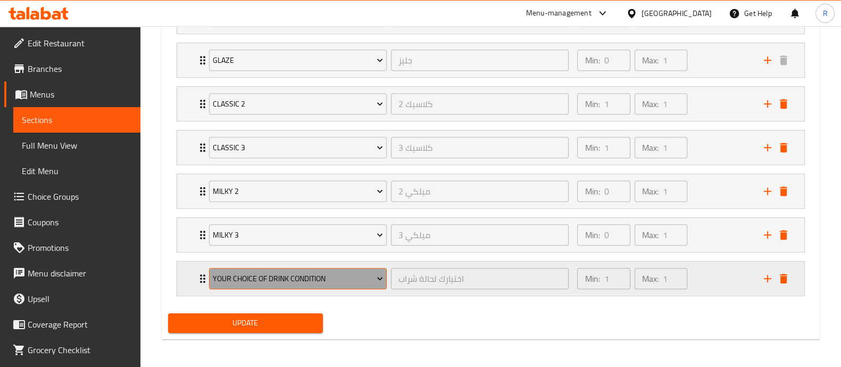
click at [338, 272] on span "Your Choice Of Drink Condition" at bounding box center [298, 278] width 170 height 13
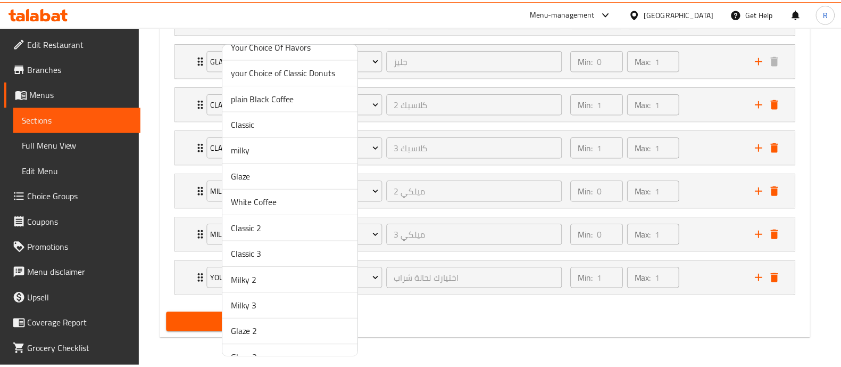
scroll to position [93, 0]
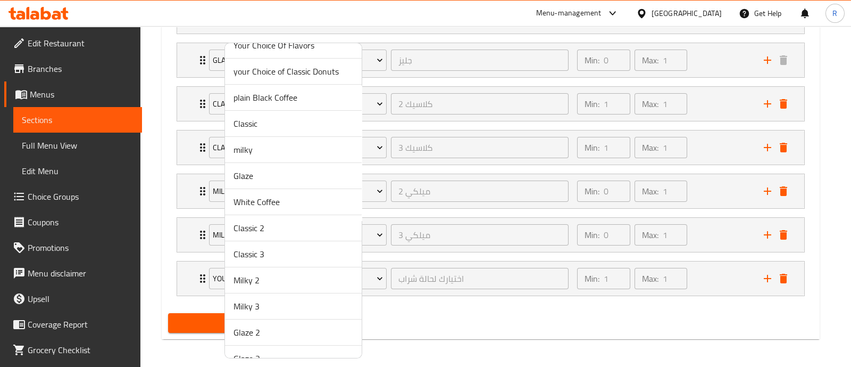
click at [264, 333] on span "Glaze 2" at bounding box center [294, 332] width 120 height 13
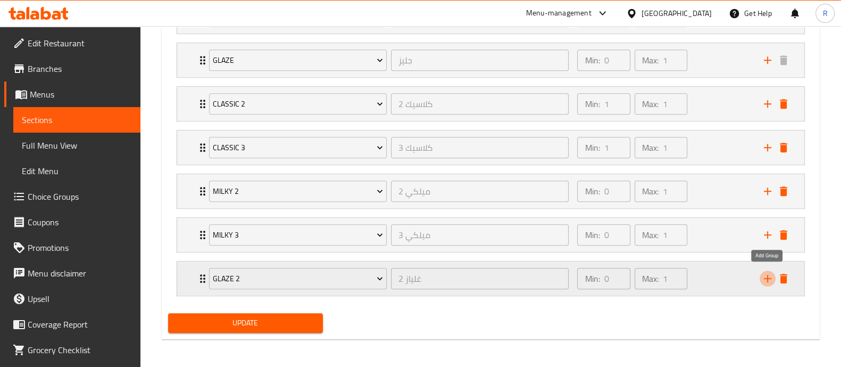
click at [765, 278] on icon "add" at bounding box center [767, 278] width 13 height 13
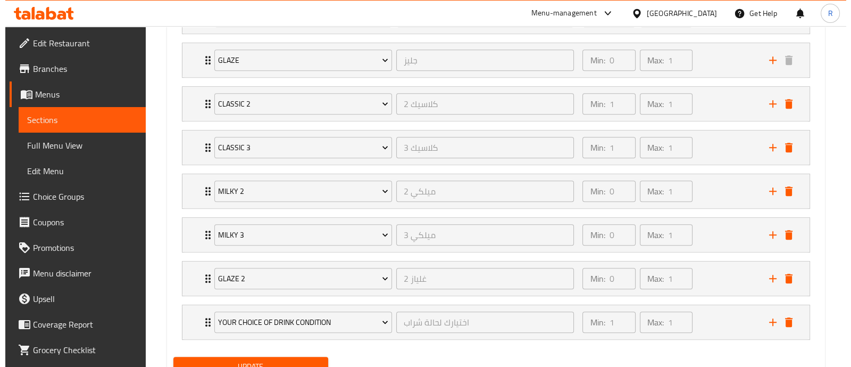
scroll to position [765, 0]
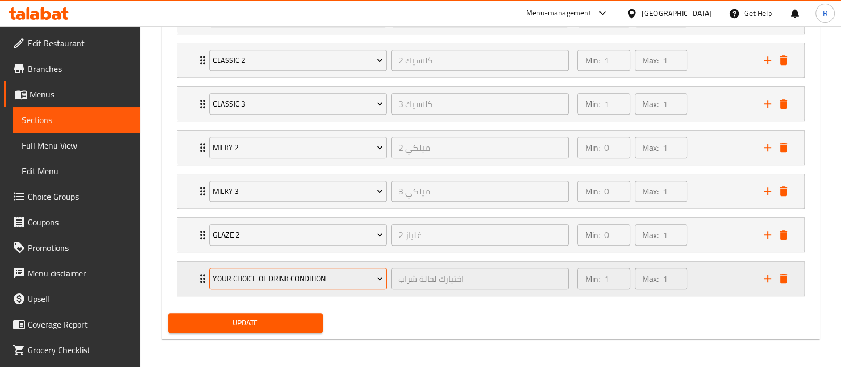
click at [344, 278] on span "Your Choice Of Drink Condition" at bounding box center [298, 278] width 170 height 13
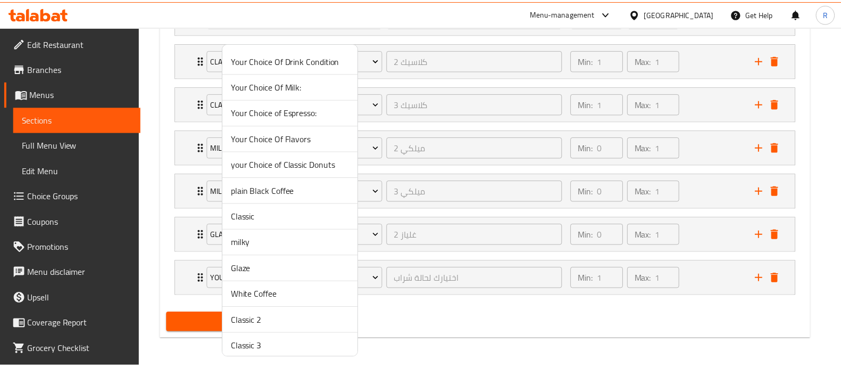
scroll to position [109, 0]
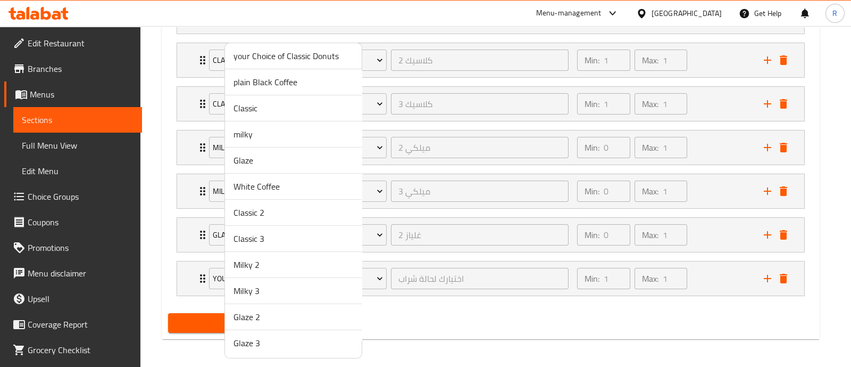
click at [259, 339] on span "Glaze 3" at bounding box center [294, 342] width 120 height 13
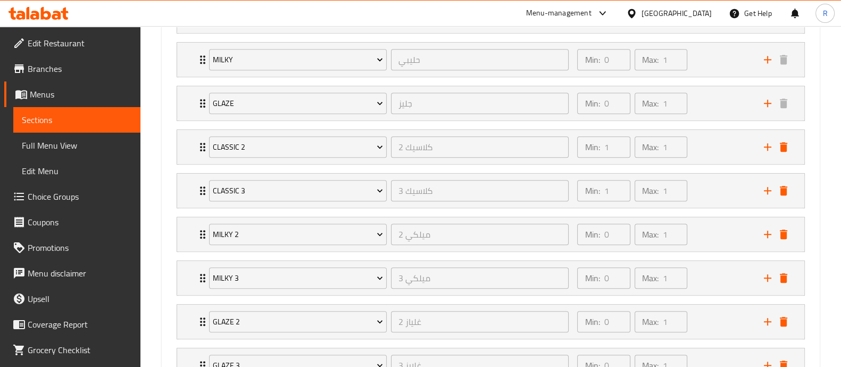
scroll to position [765, 0]
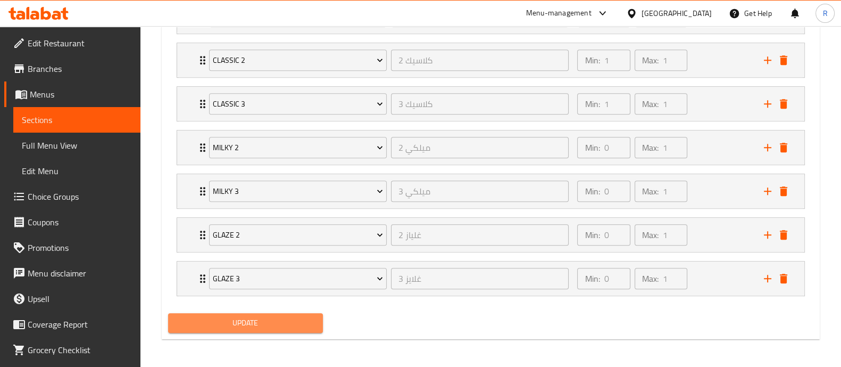
click at [263, 318] on span "Update" at bounding box center [246, 322] width 138 height 13
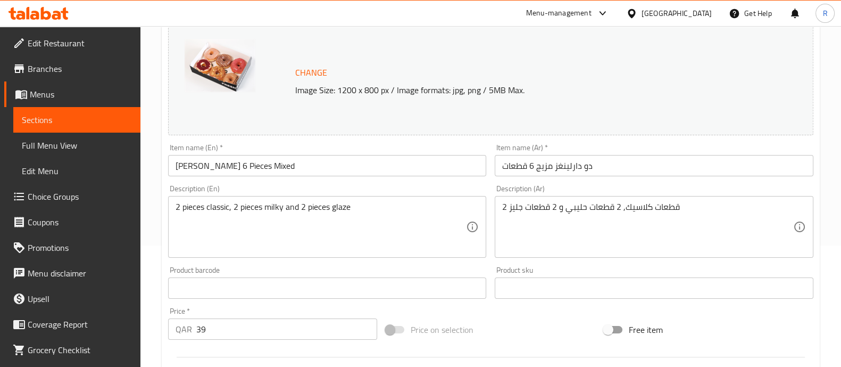
scroll to position [0, 0]
